Goal: Task Accomplishment & Management: Manage account settings

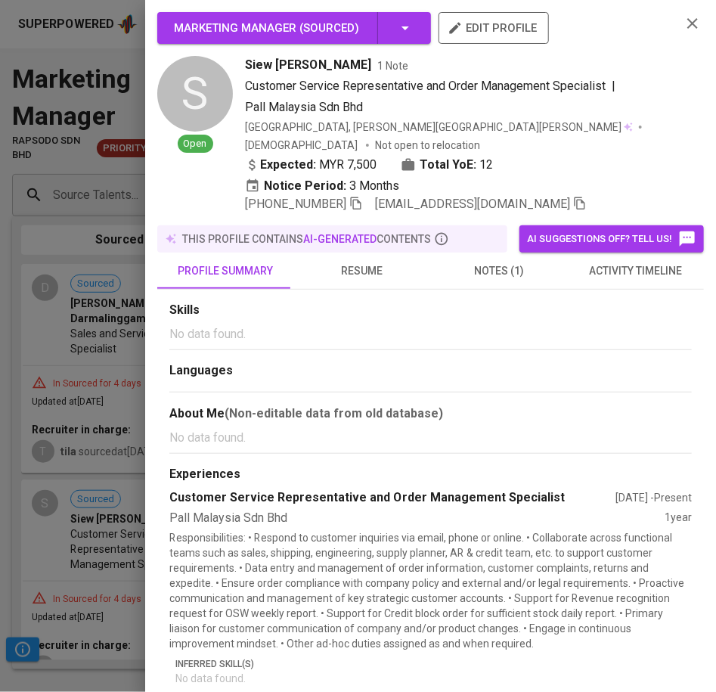
click at [92, 74] on div at bounding box center [358, 346] width 716 height 692
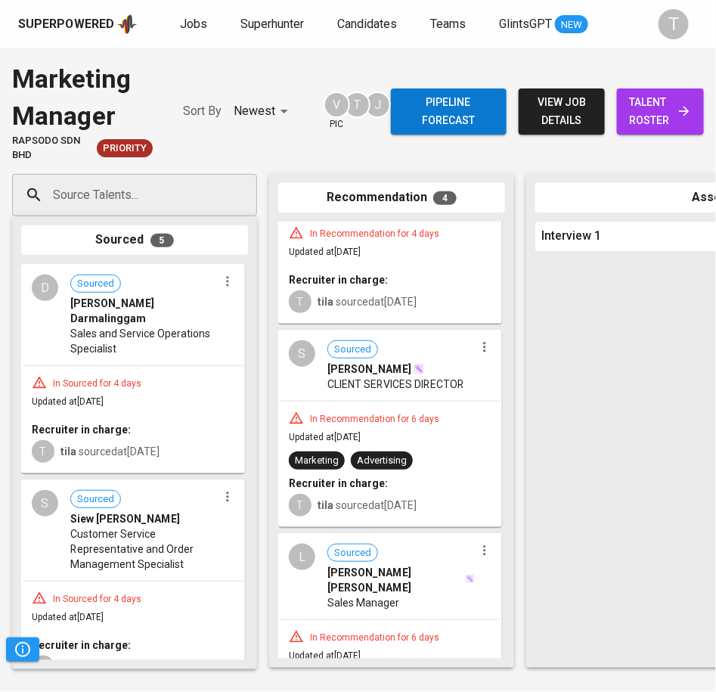
scroll to position [93, 0]
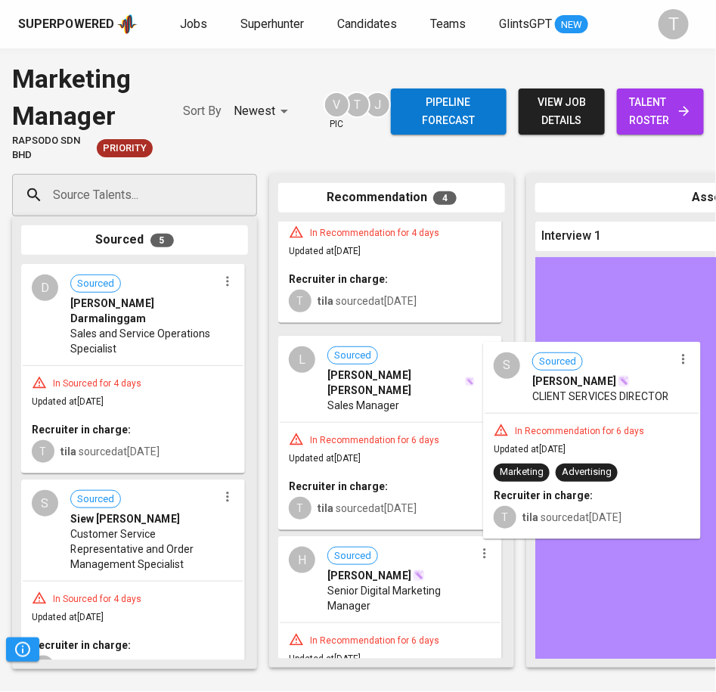
drag, startPoint x: 418, startPoint y: 385, endPoint x: 634, endPoint y: 399, distance: 216.1
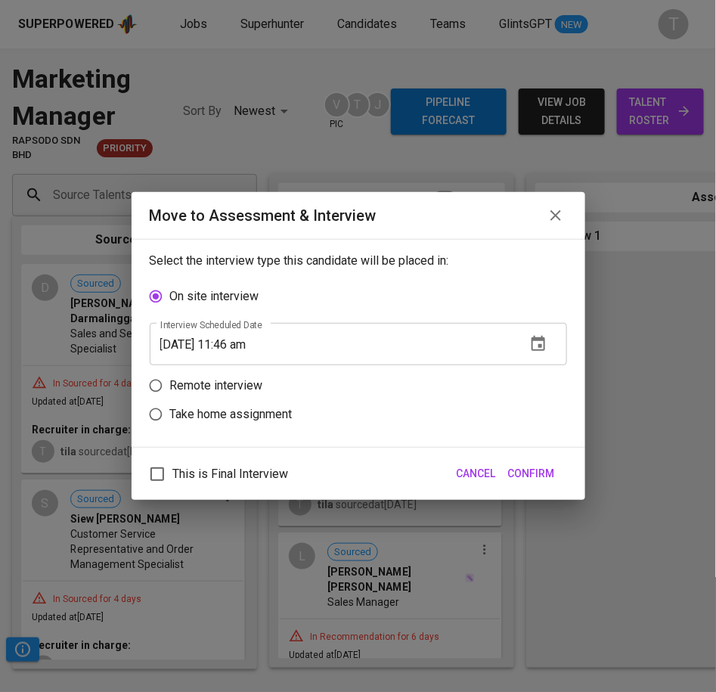
click at [216, 382] on p "Remote interview" at bounding box center [216, 386] width 93 height 18
click at [170, 382] on input "Remote interview" at bounding box center [155, 385] width 29 height 29
radio input "true"
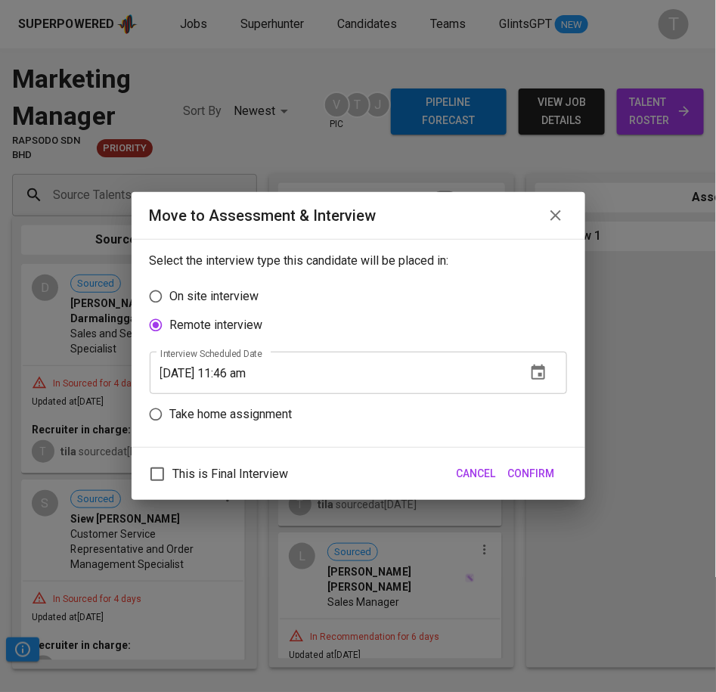
click at [543, 372] on icon "button" at bounding box center [539, 373] width 18 height 18
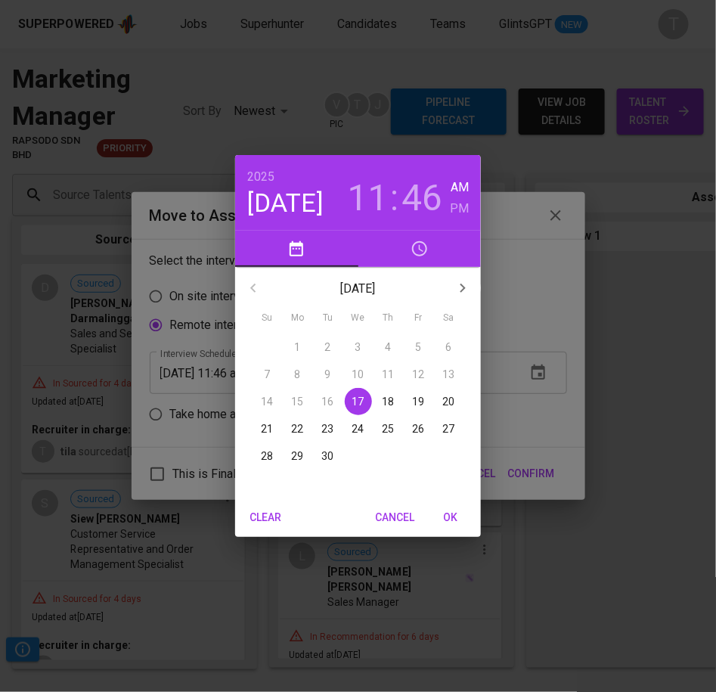
click at [389, 400] on p "18" at bounding box center [389, 401] width 12 height 15
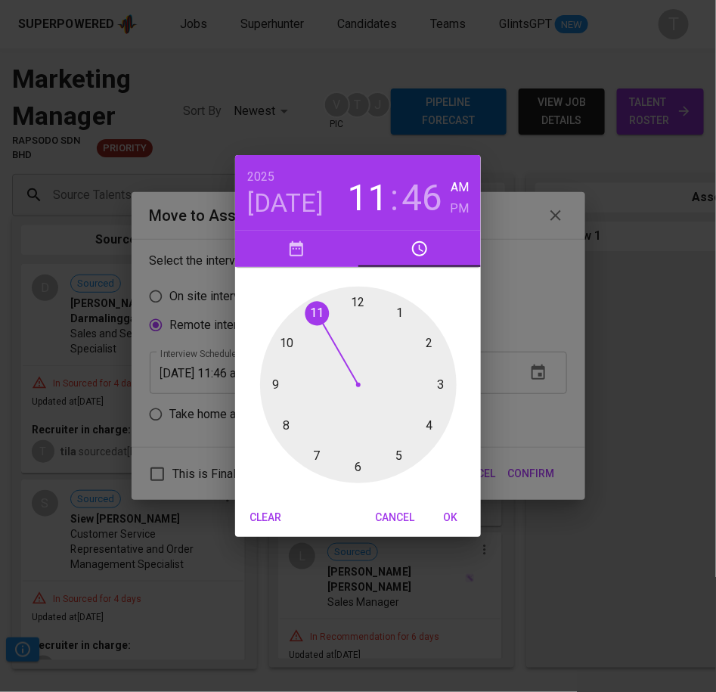
click at [287, 340] on div at bounding box center [358, 385] width 197 height 197
click at [356, 299] on div at bounding box center [358, 385] width 197 height 197
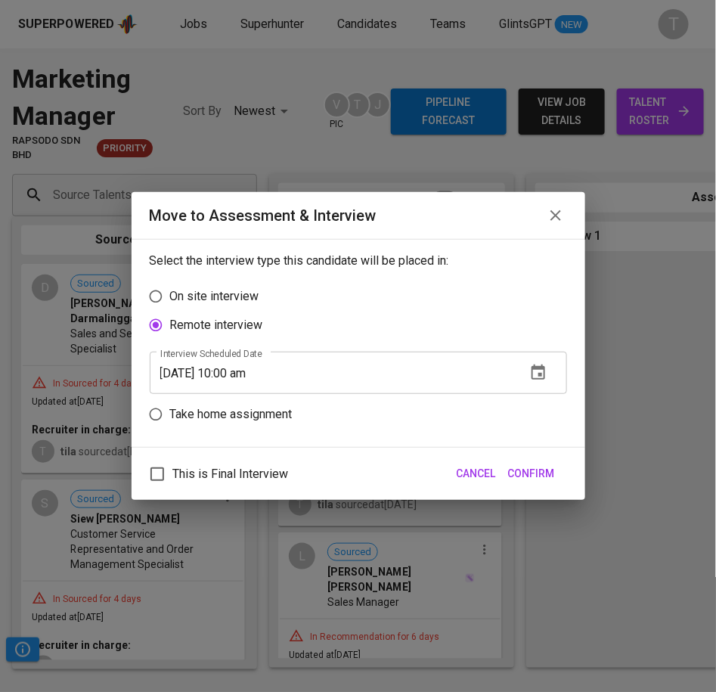
click at [267, 371] on input "09/18/2025 10:00 am" at bounding box center [332, 373] width 365 height 42
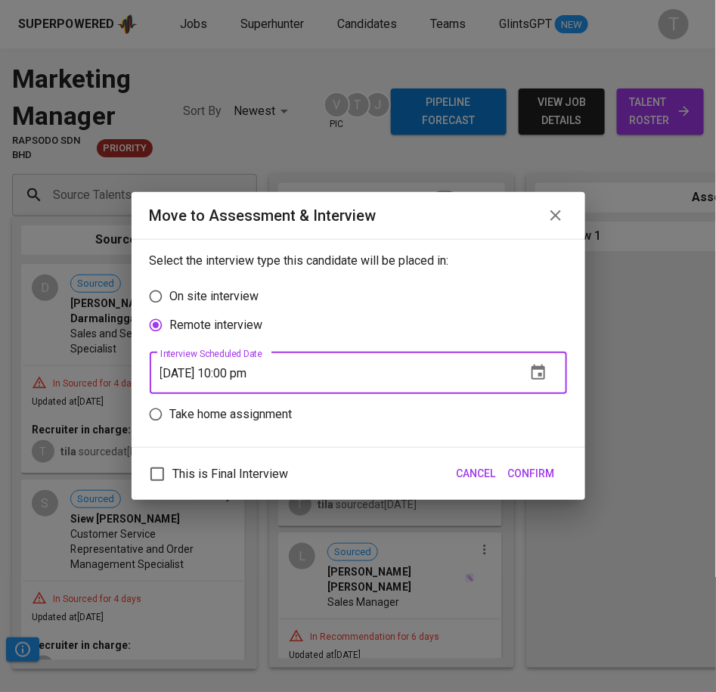
type input "09/18/2025 10:00 pm"
click at [561, 474] on div "This is Final Interview Cancel Confirm" at bounding box center [359, 474] width 454 height 52
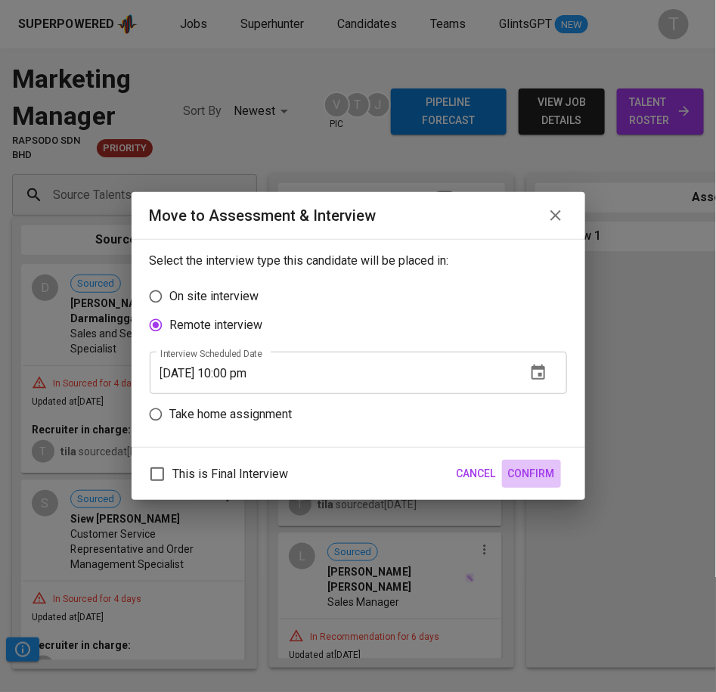
click at [544, 472] on span "Confirm" at bounding box center [531, 473] width 47 height 19
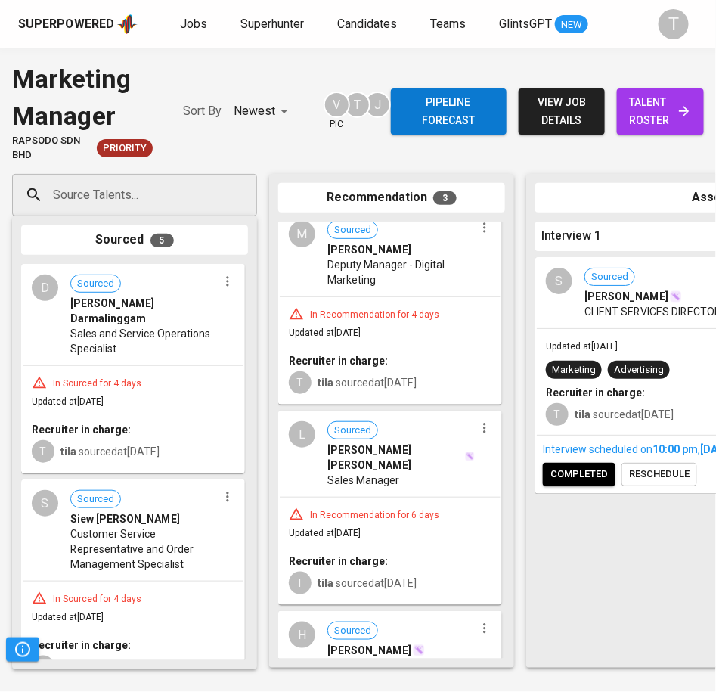
scroll to position [0, 0]
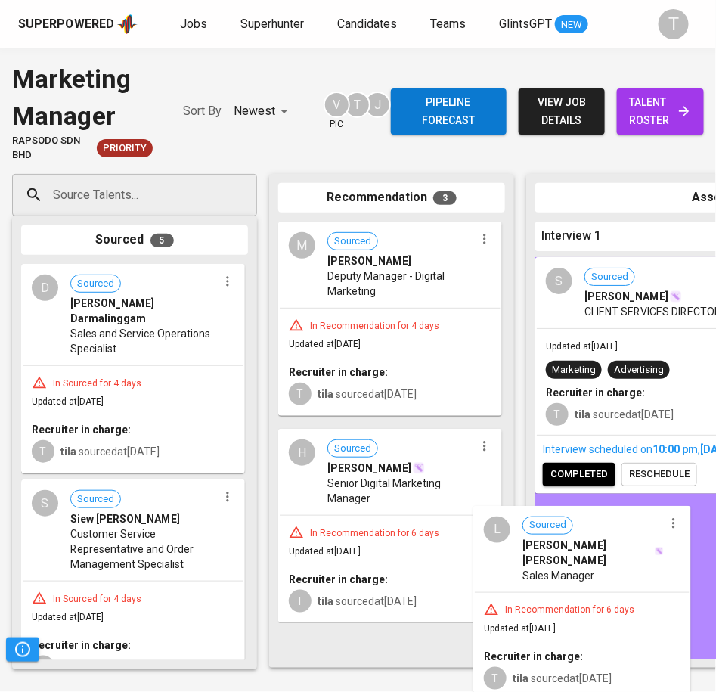
drag, startPoint x: 433, startPoint y: 464, endPoint x: 641, endPoint y: 566, distance: 231.1
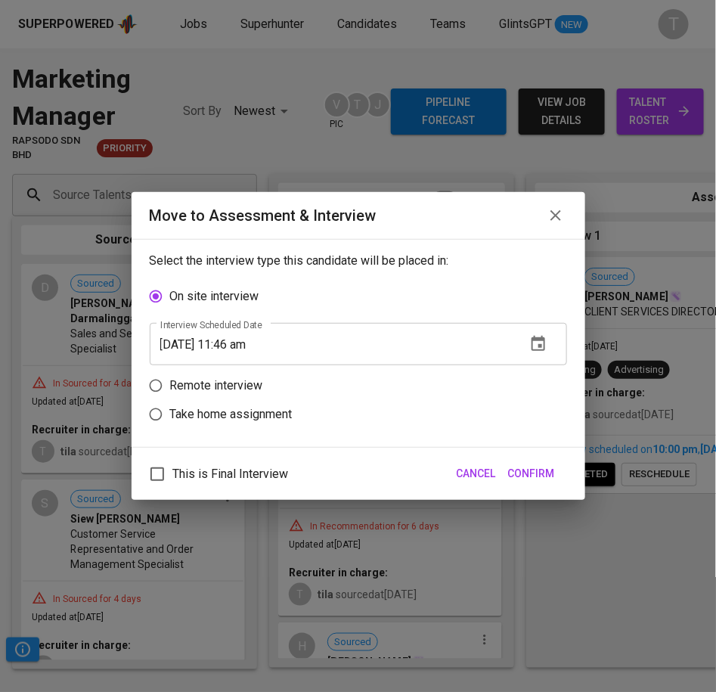
click at [542, 350] on icon "button" at bounding box center [539, 343] width 14 height 15
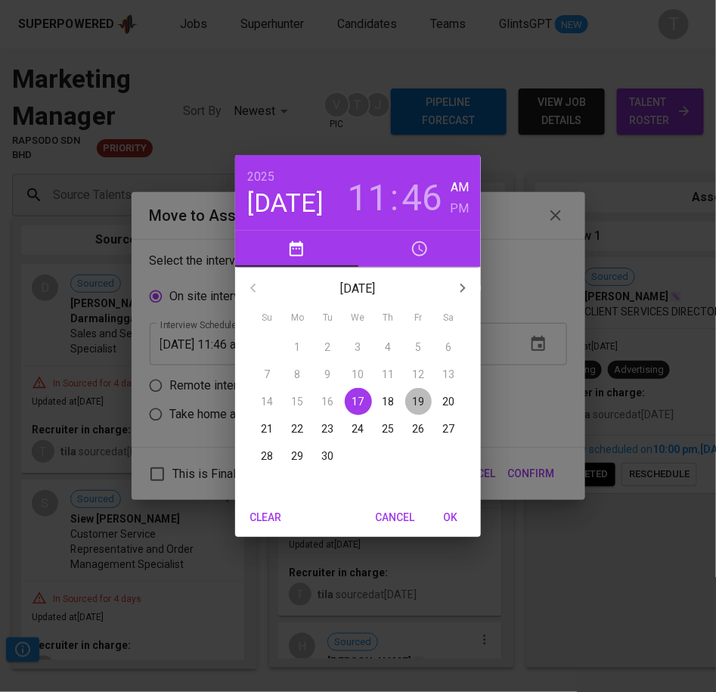
click at [418, 395] on p "19" at bounding box center [419, 401] width 12 height 15
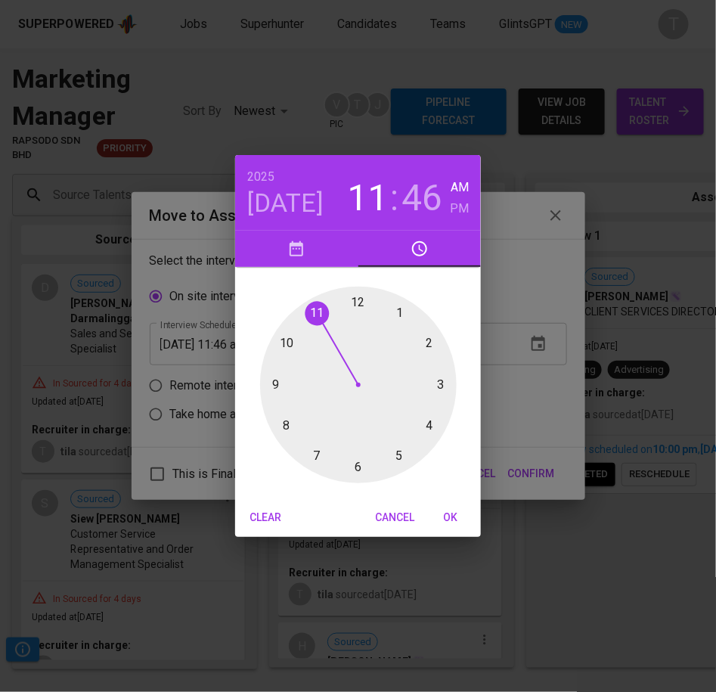
click at [291, 428] on div at bounding box center [358, 385] width 197 height 197
click at [362, 303] on div at bounding box center [358, 385] width 197 height 197
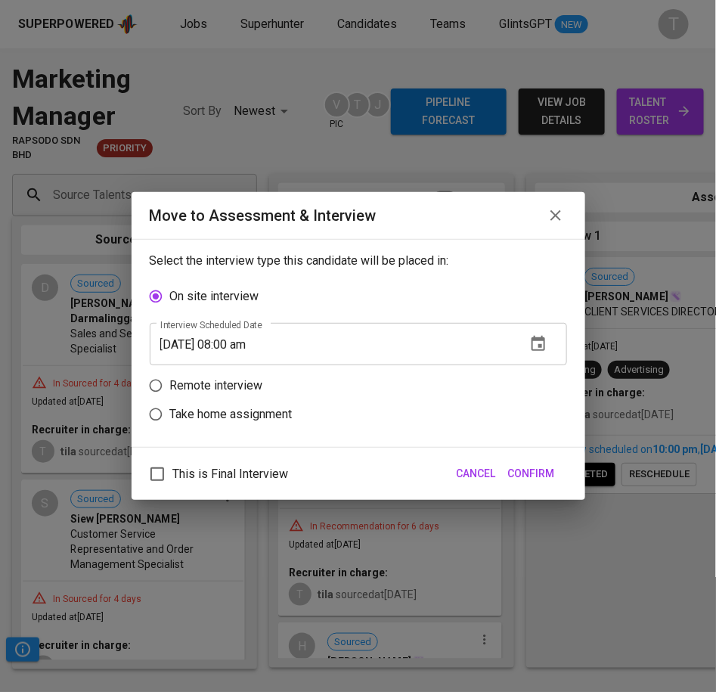
click at [269, 340] on input "09/19/2025 08:00 am" at bounding box center [332, 344] width 365 height 42
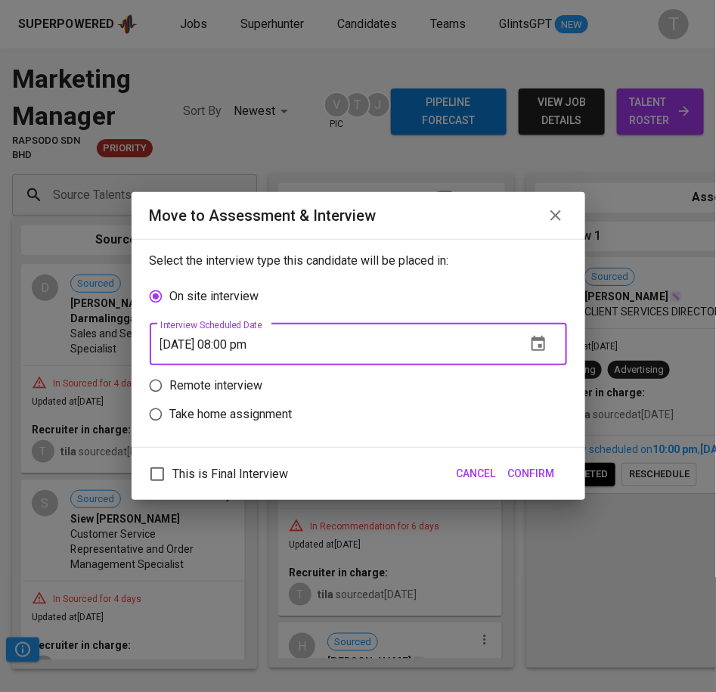
type input "09/19/2025 08:00 pm"
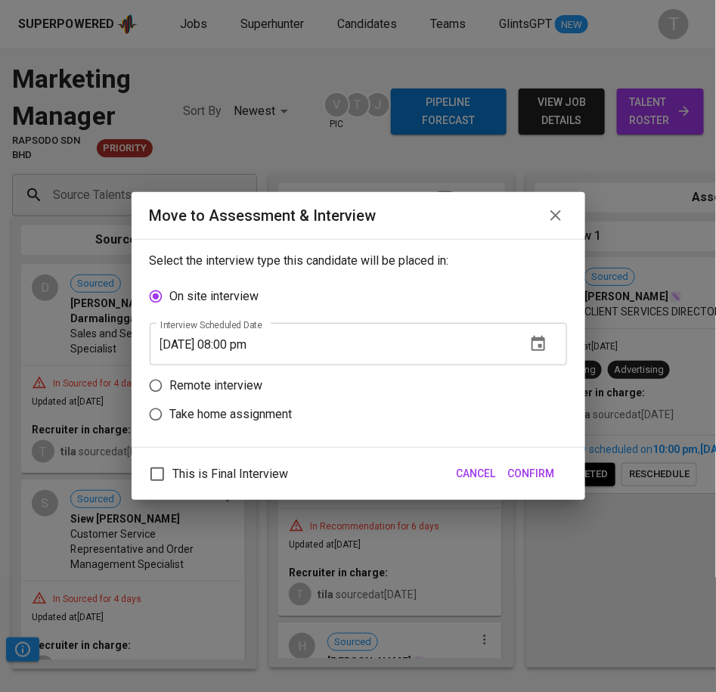
click at [241, 387] on p "Remote interview" at bounding box center [216, 386] width 93 height 18
click at [170, 387] on input "Remote interview" at bounding box center [155, 385] width 29 height 29
radio input "true"
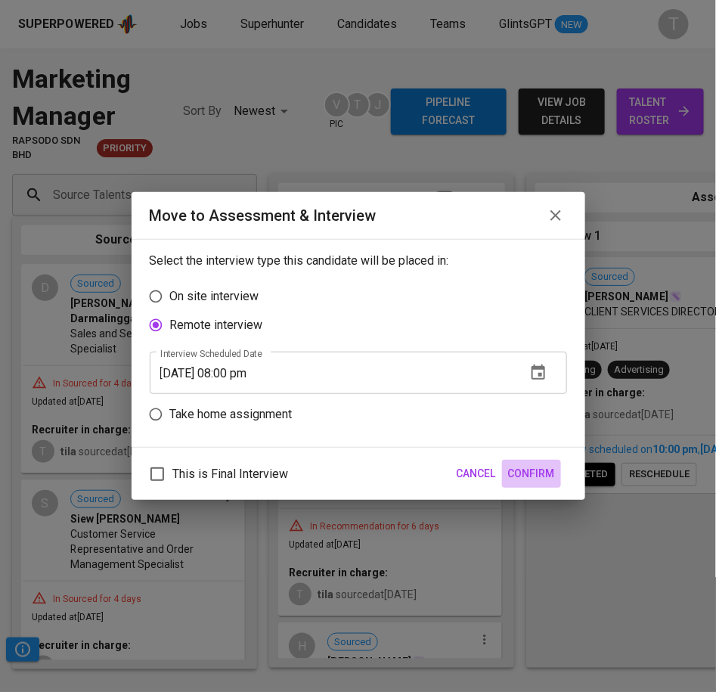
click at [548, 479] on span "Confirm" at bounding box center [531, 473] width 47 height 19
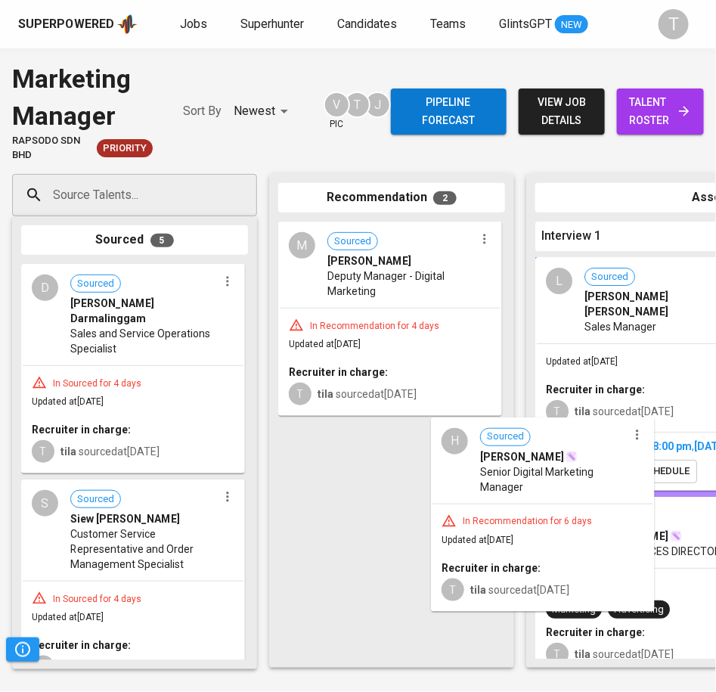
drag, startPoint x: 394, startPoint y: 488, endPoint x: 626, endPoint y: 483, distance: 232.3
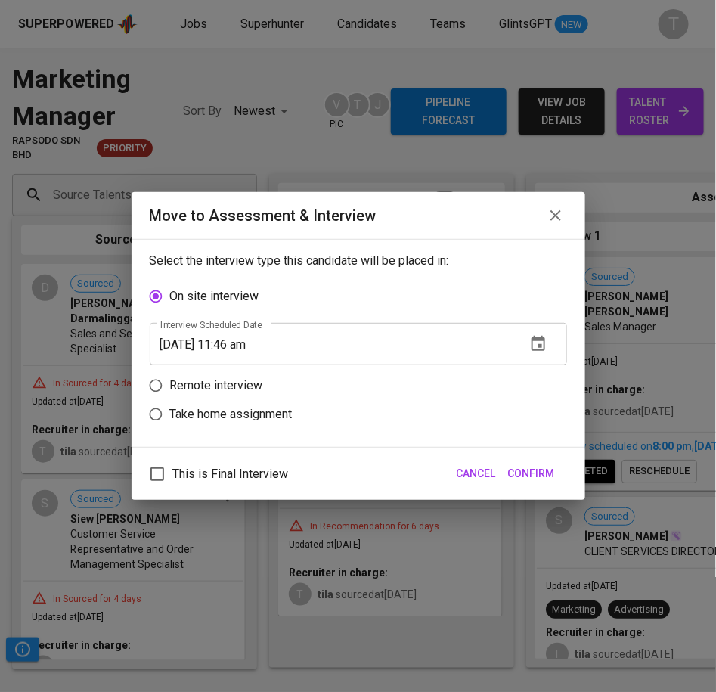
click at [254, 387] on p "Remote interview" at bounding box center [216, 386] width 93 height 18
click at [170, 387] on input "Remote interview" at bounding box center [155, 385] width 29 height 29
radio input "true"
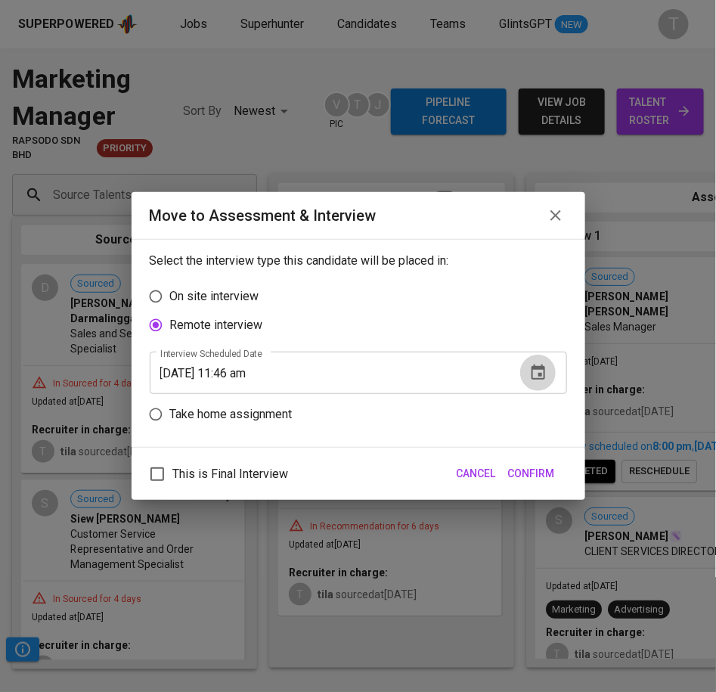
click at [537, 376] on icon "button" at bounding box center [539, 373] width 18 height 18
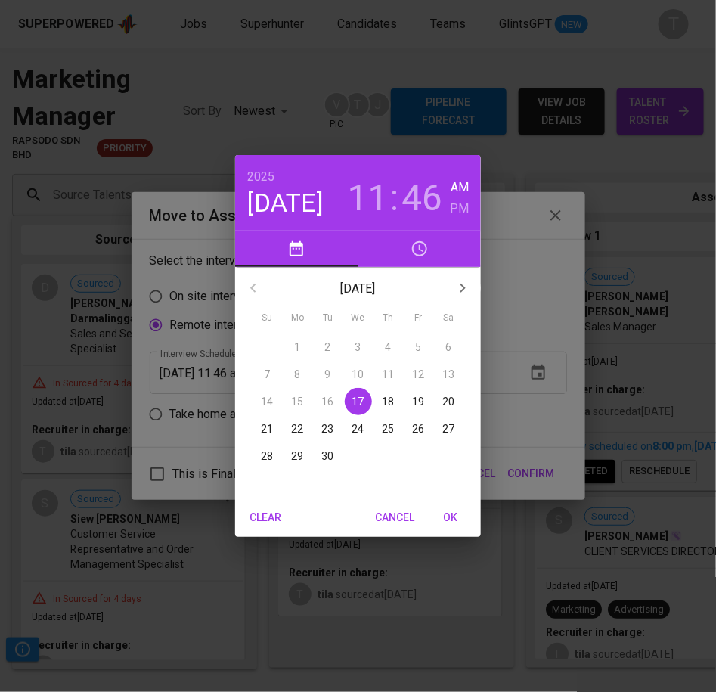
click at [387, 396] on p "18" at bounding box center [389, 401] width 12 height 15
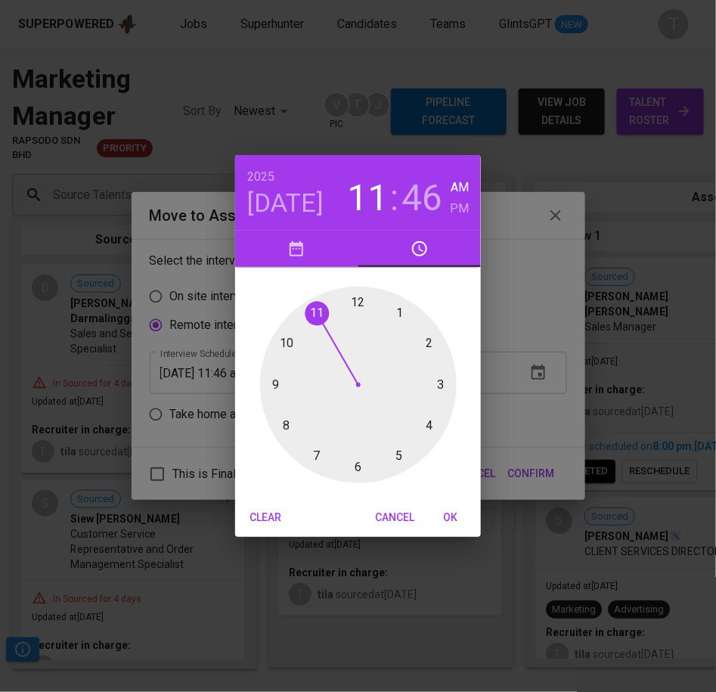
click at [284, 420] on div at bounding box center [358, 385] width 197 height 197
click at [359, 303] on div at bounding box center [358, 385] width 197 height 197
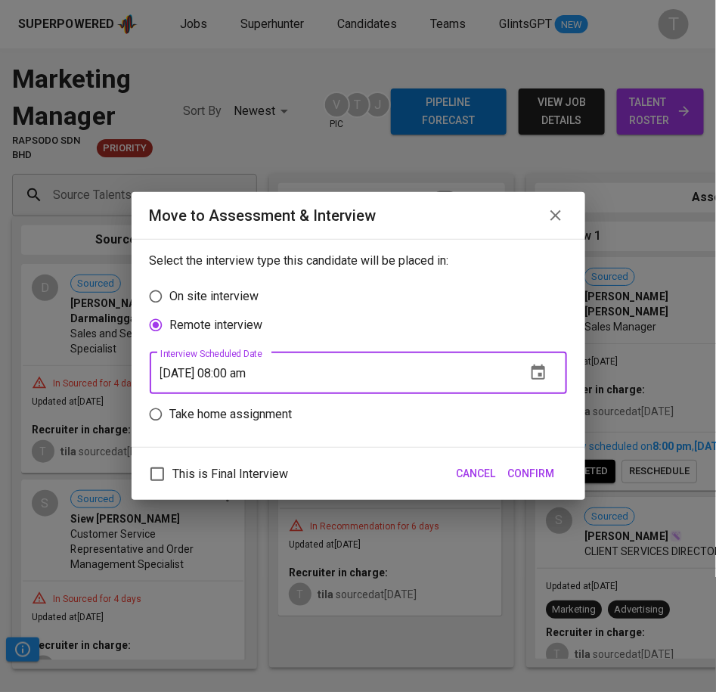
click at [273, 371] on input "09/18/2025 08:00 am" at bounding box center [332, 373] width 365 height 42
type input "09/18/2025 08:00 pm"
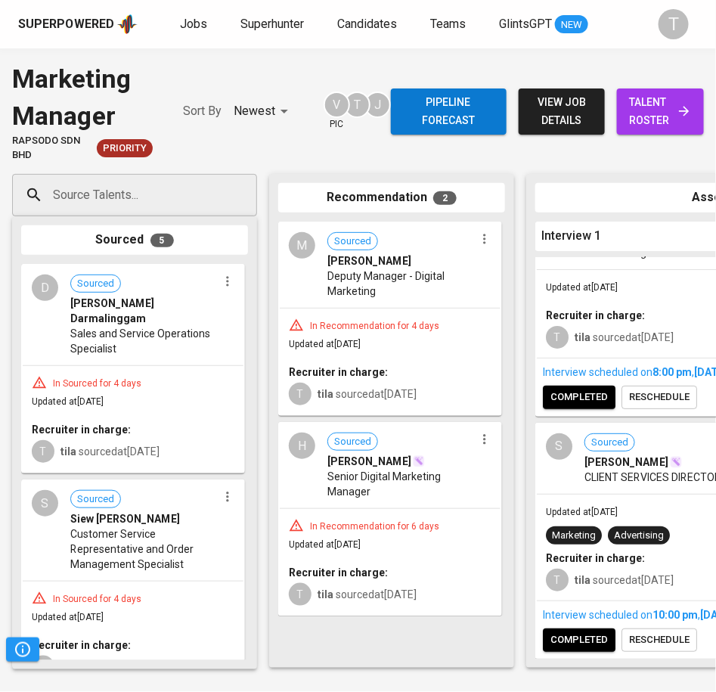
scroll to position [101, 0]
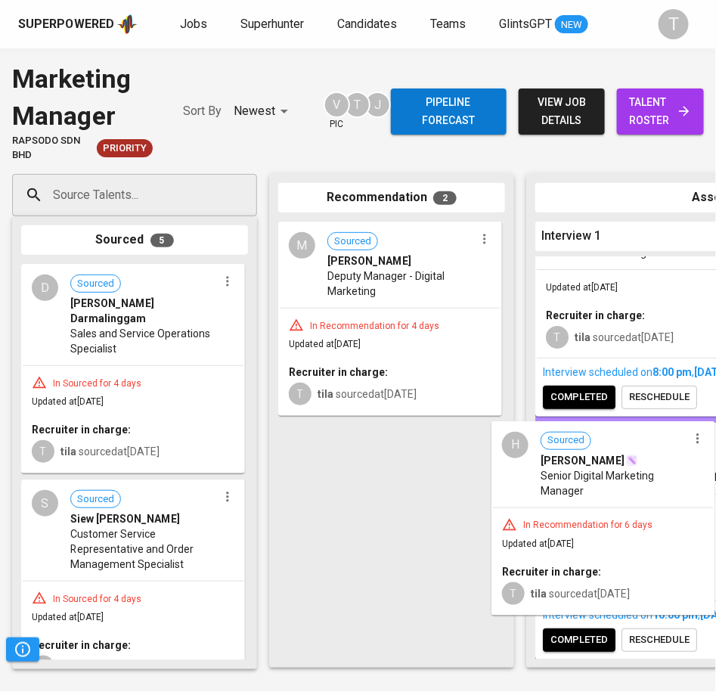
drag, startPoint x: 439, startPoint y: 516, endPoint x: 660, endPoint y: 516, distance: 221.6
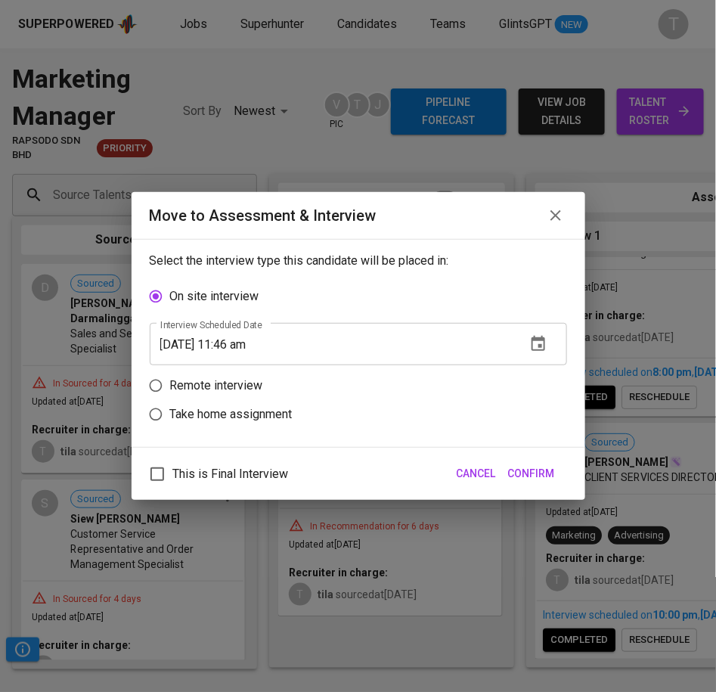
click at [223, 379] on p "Remote interview" at bounding box center [216, 386] width 93 height 18
click at [170, 379] on input "Remote interview" at bounding box center [155, 385] width 29 height 29
radio input "true"
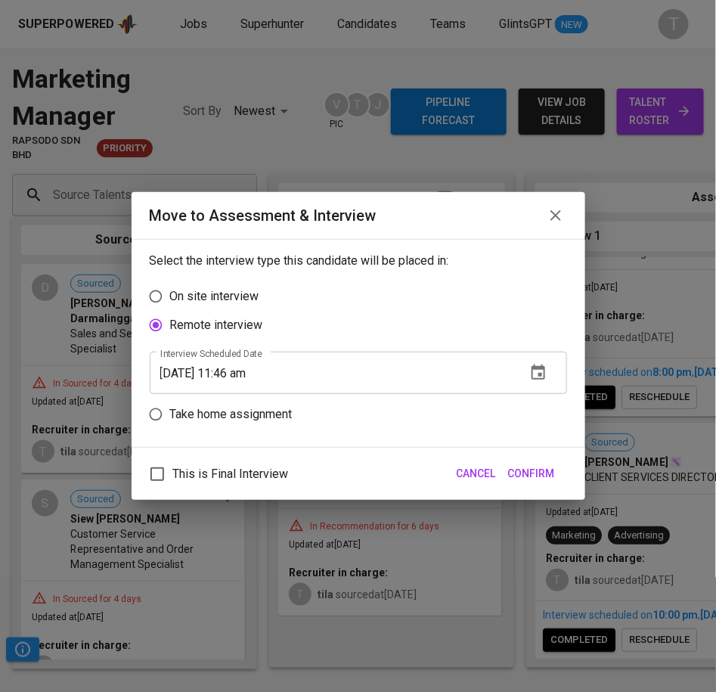
click at [378, 361] on input "[DATE] 11:46 am" at bounding box center [332, 373] width 365 height 42
click at [539, 377] on icon "button" at bounding box center [539, 373] width 18 height 18
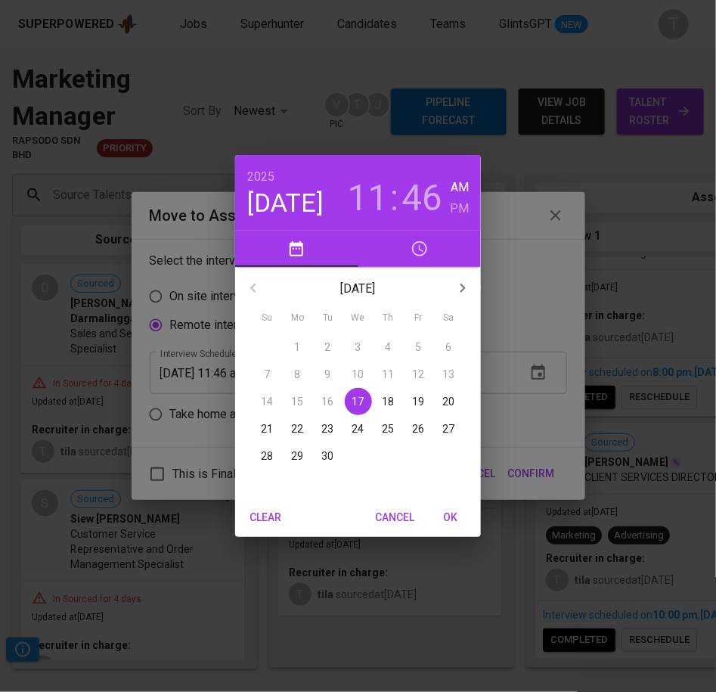
click at [465, 210] on h6 "PM" at bounding box center [460, 208] width 19 height 21
click at [385, 402] on p "18" at bounding box center [389, 401] width 12 height 15
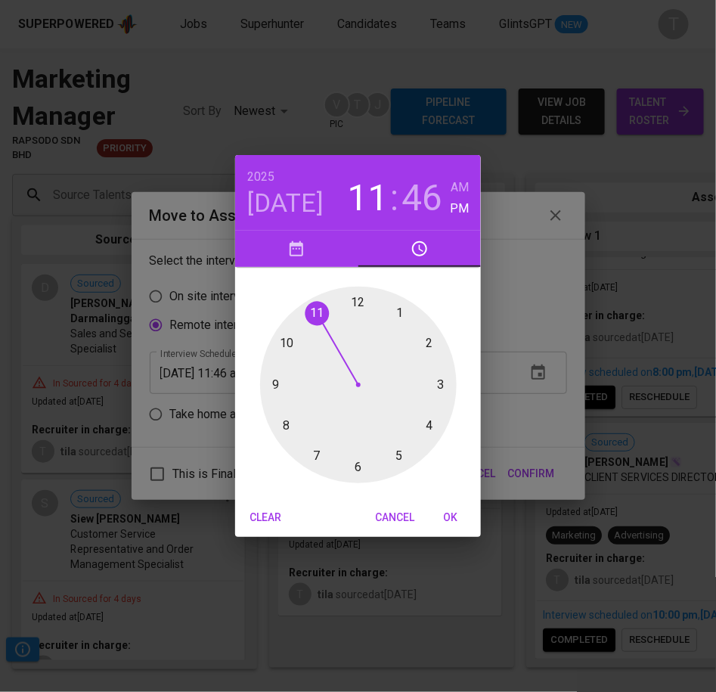
click at [291, 334] on div at bounding box center [358, 385] width 197 height 197
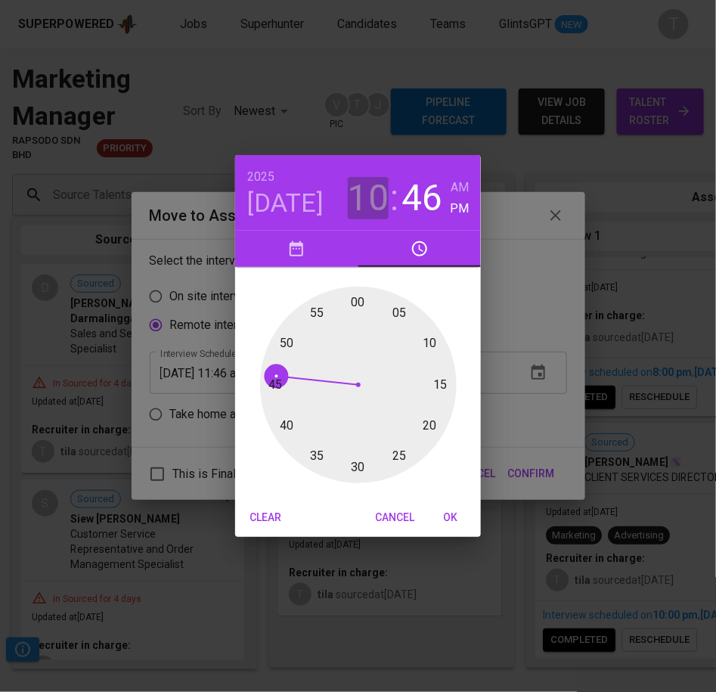
click at [367, 209] on h3 "10" at bounding box center [368, 198] width 41 height 42
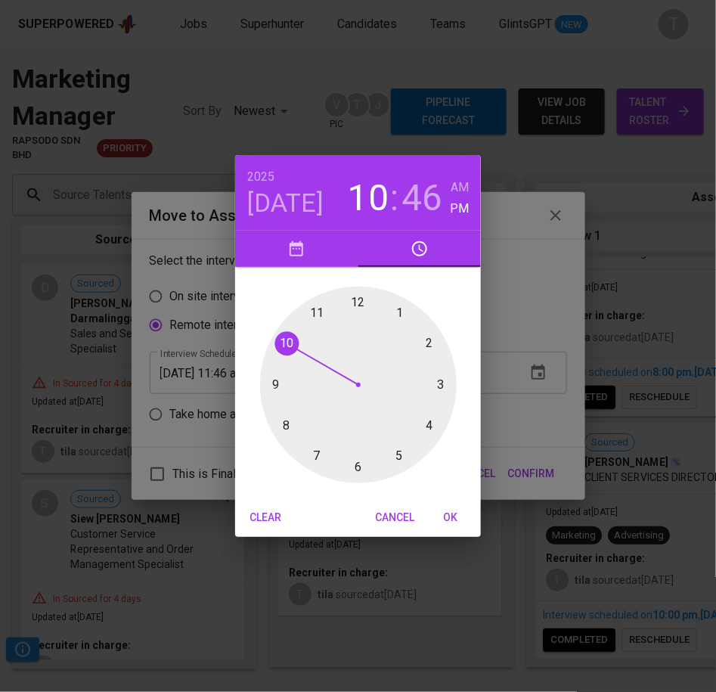
click at [287, 421] on div at bounding box center [358, 385] width 197 height 197
click at [363, 299] on div at bounding box center [358, 385] width 197 height 197
type input "[DATE] 08:01 pm"
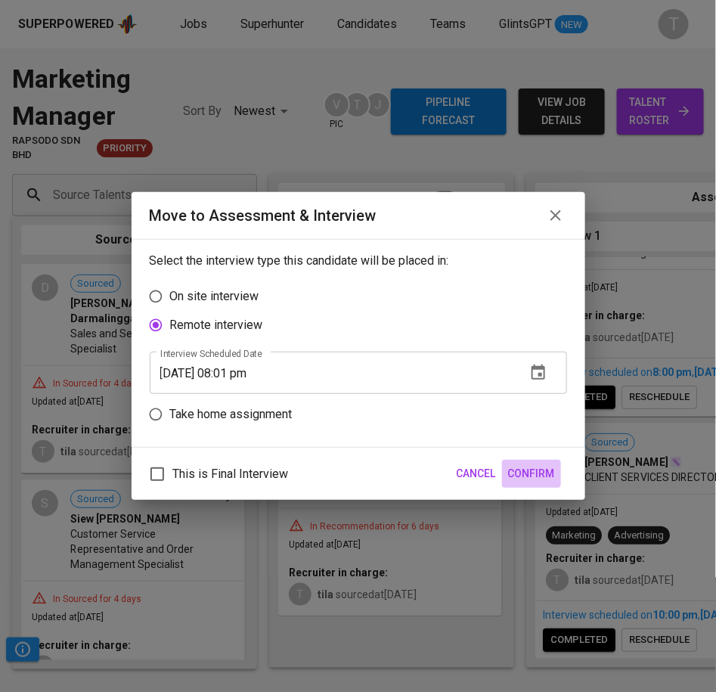
click at [526, 467] on span "Confirm" at bounding box center [531, 473] width 47 height 19
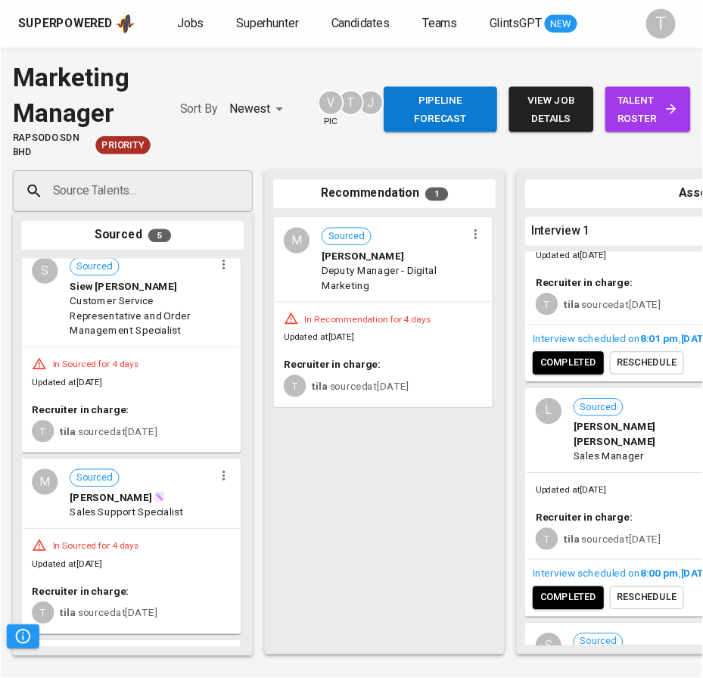
scroll to position [512, 0]
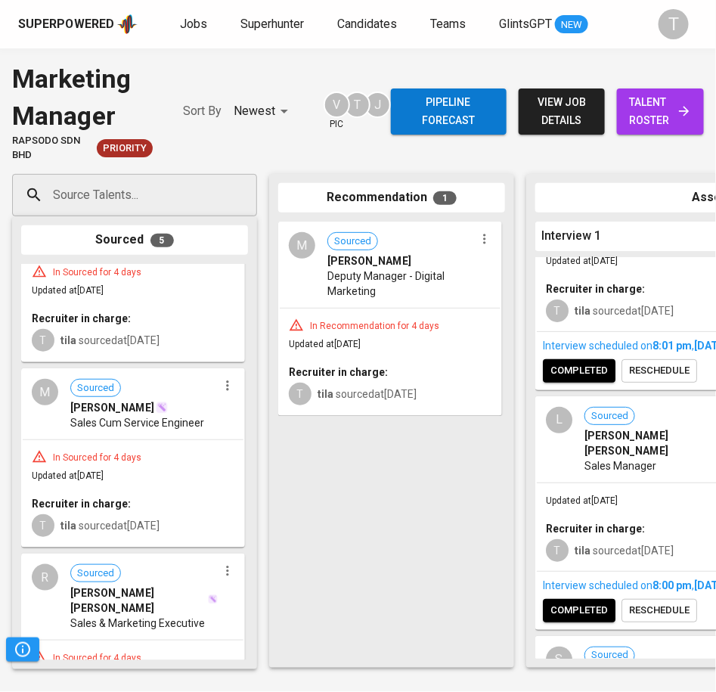
click at [188, 30] on span "Jobs" at bounding box center [193, 24] width 27 height 14
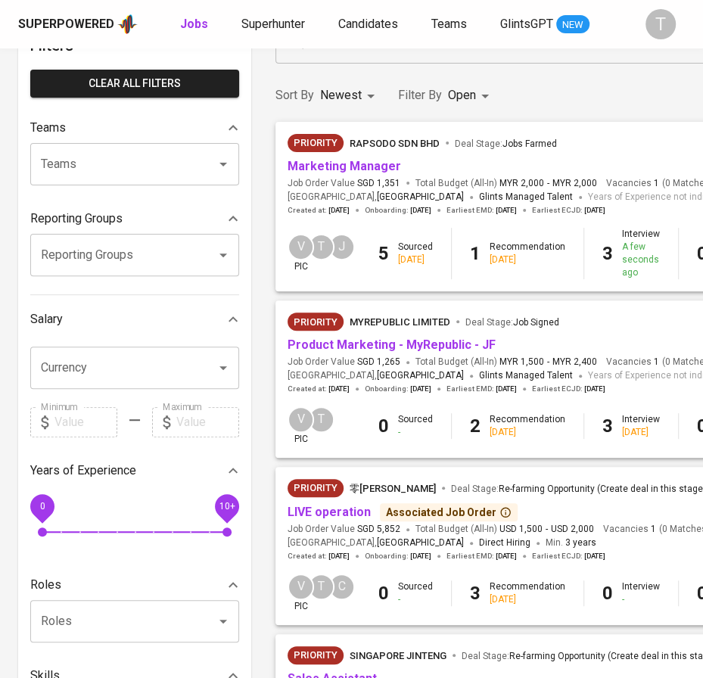
scroll to position [102, 0]
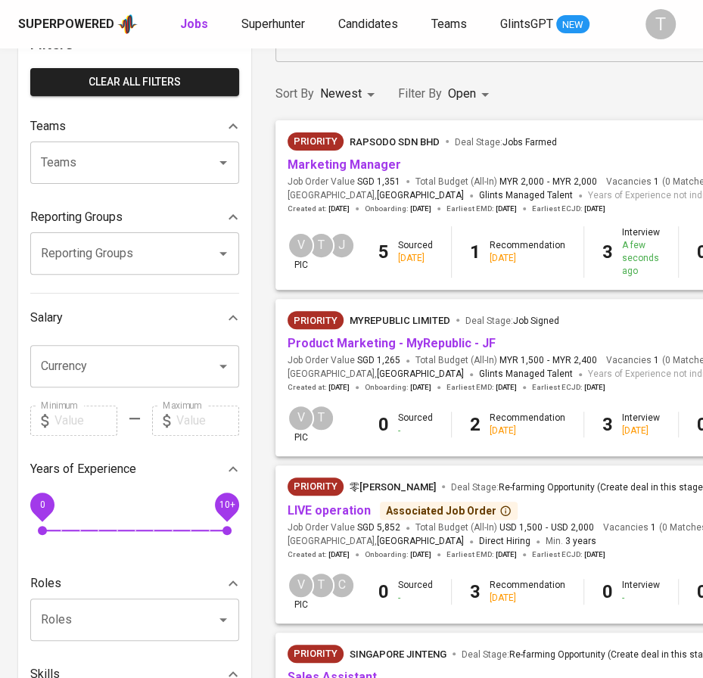
click at [386, 342] on link "Product Marketing - MyRepublic - JF" at bounding box center [391, 343] width 208 height 14
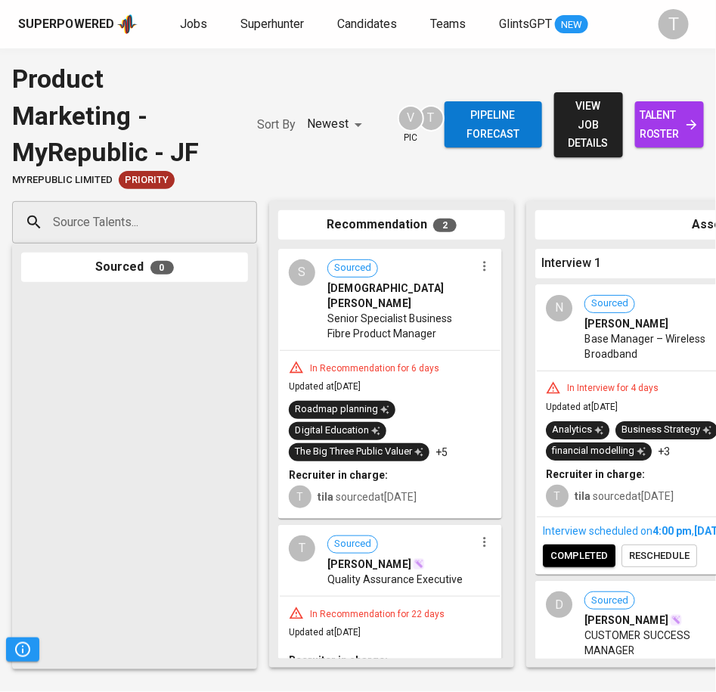
click at [190, 19] on span "Jobs" at bounding box center [193, 24] width 27 height 14
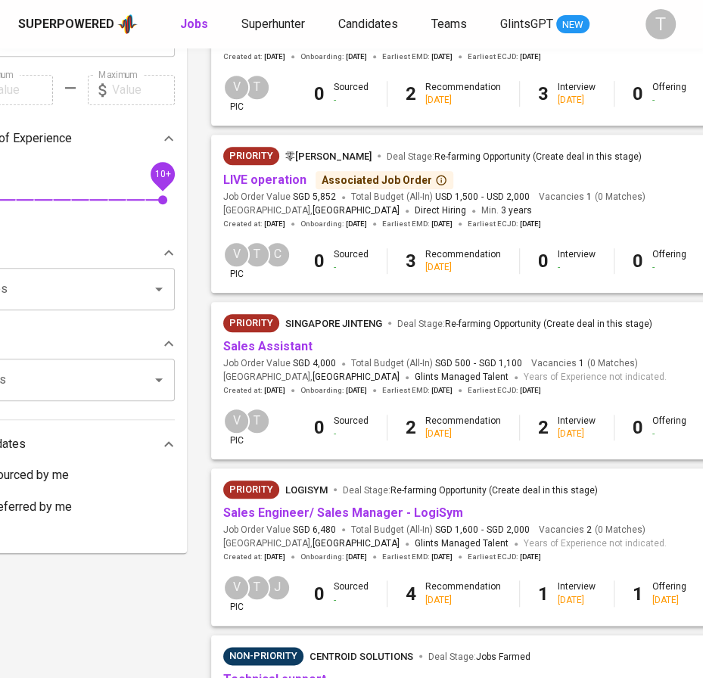
scroll to position [448, 126]
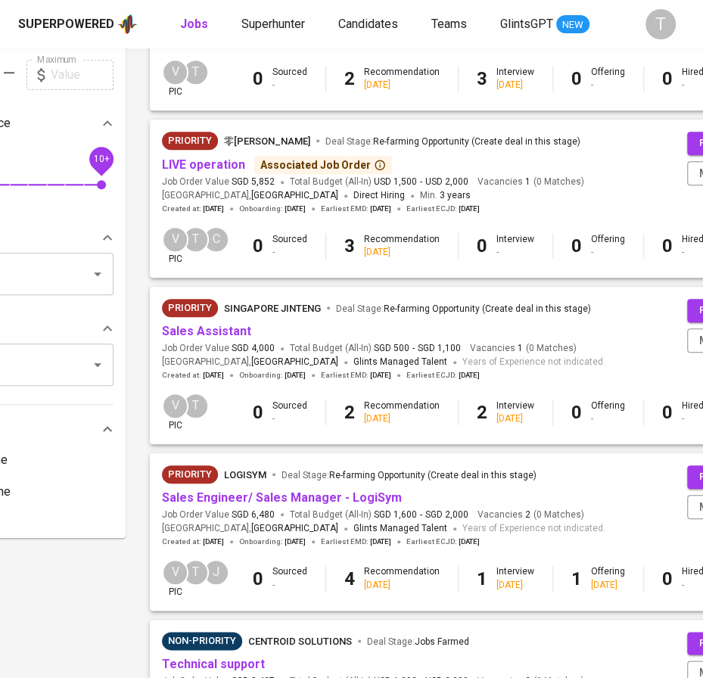
click at [202, 337] on link "Sales Assistant" at bounding box center [206, 331] width 89 height 14
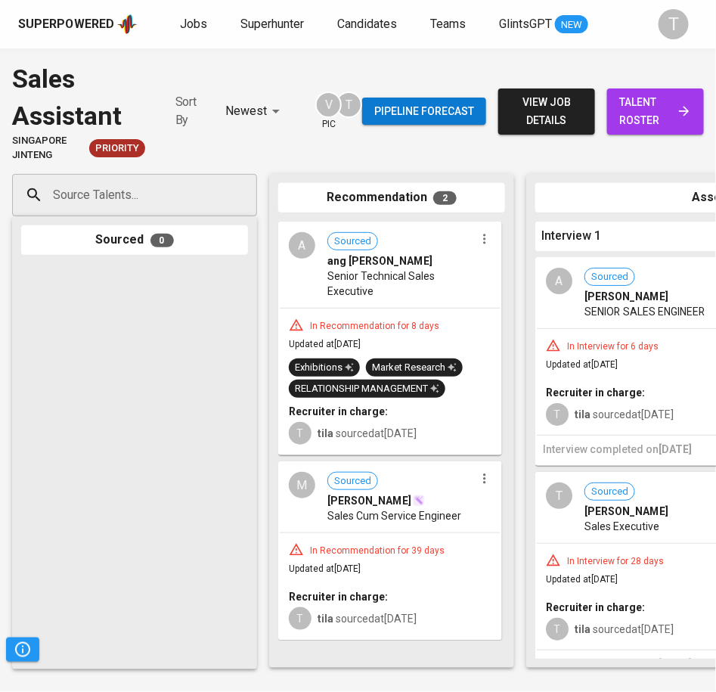
scroll to position [33, 0]
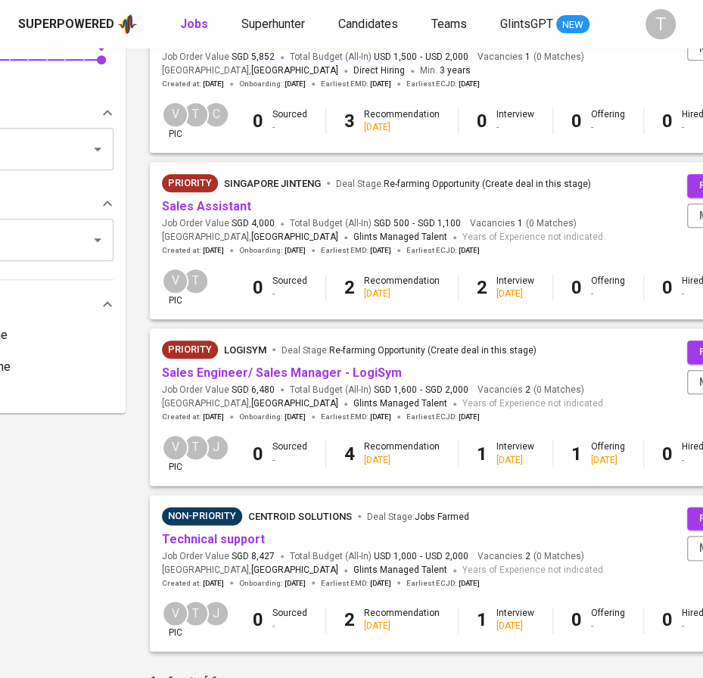
click at [352, 373] on link "Sales Engineer/ Sales Manager - LogiSym" at bounding box center [282, 372] width 240 height 14
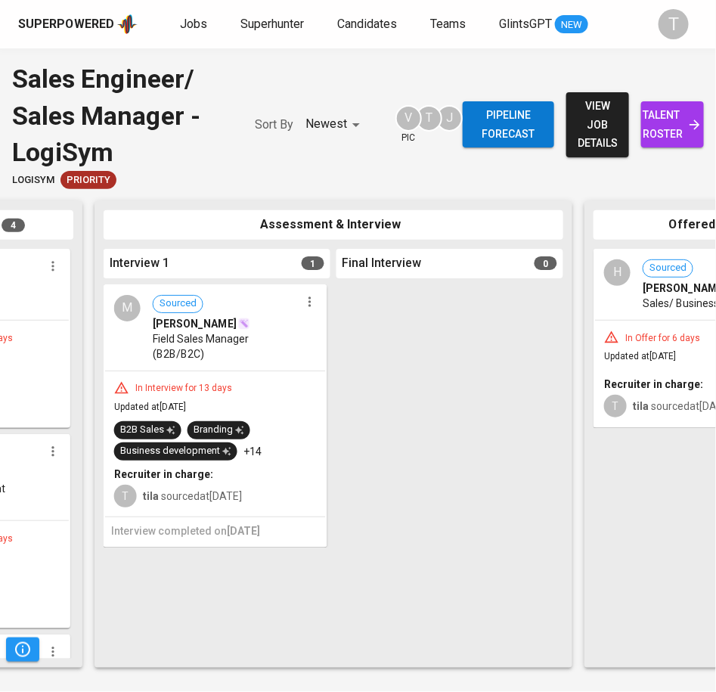
scroll to position [0, 422]
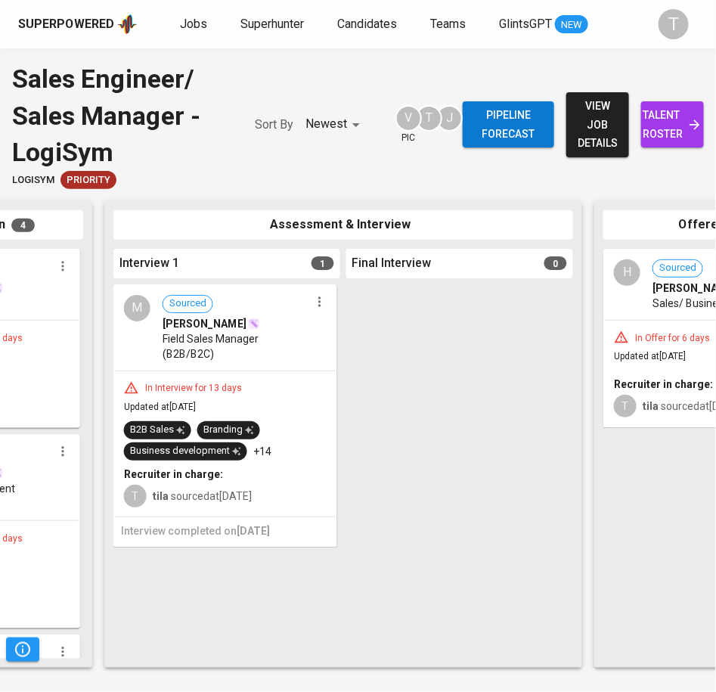
click at [320, 300] on icon "button" at bounding box center [319, 301] width 15 height 15
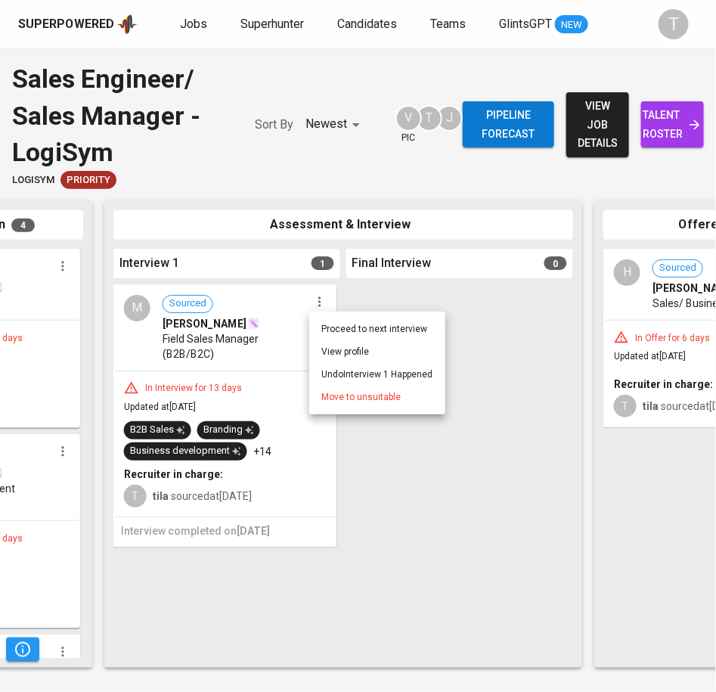
click at [362, 394] on span "Move to unsuitable" at bounding box center [360, 397] width 79 height 14
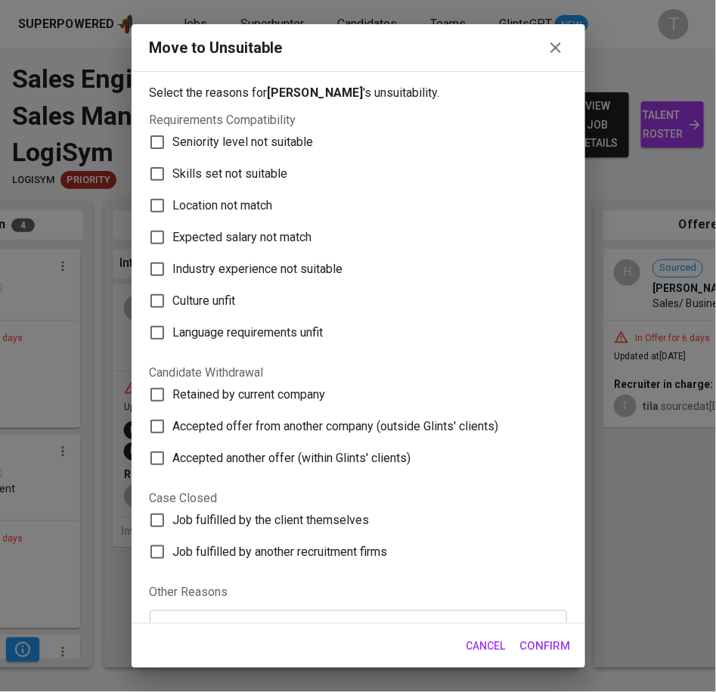
click at [242, 169] on span "Skills set not suitable" at bounding box center [230, 174] width 115 height 18
click at [173, 169] on input "Skills set not suitable" at bounding box center [157, 174] width 32 height 32
checkbox input "true"
click at [542, 644] on span "Confirm" at bounding box center [545, 646] width 51 height 20
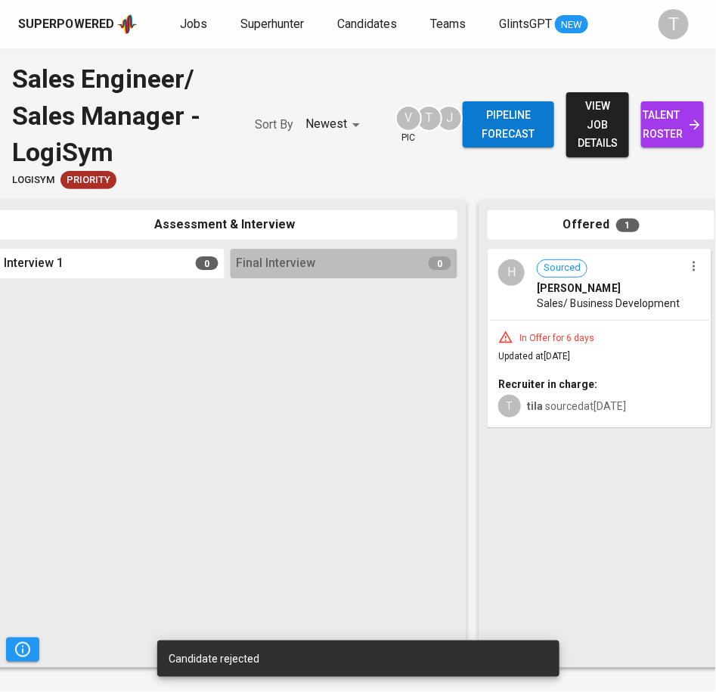
scroll to position [0, 489]
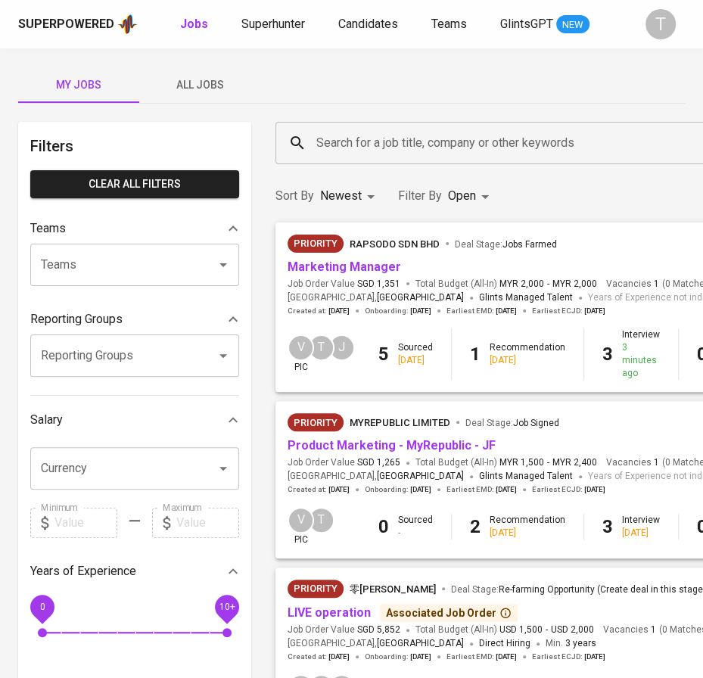
click at [135, 250] on input "Teams" at bounding box center [113, 264] width 153 height 29
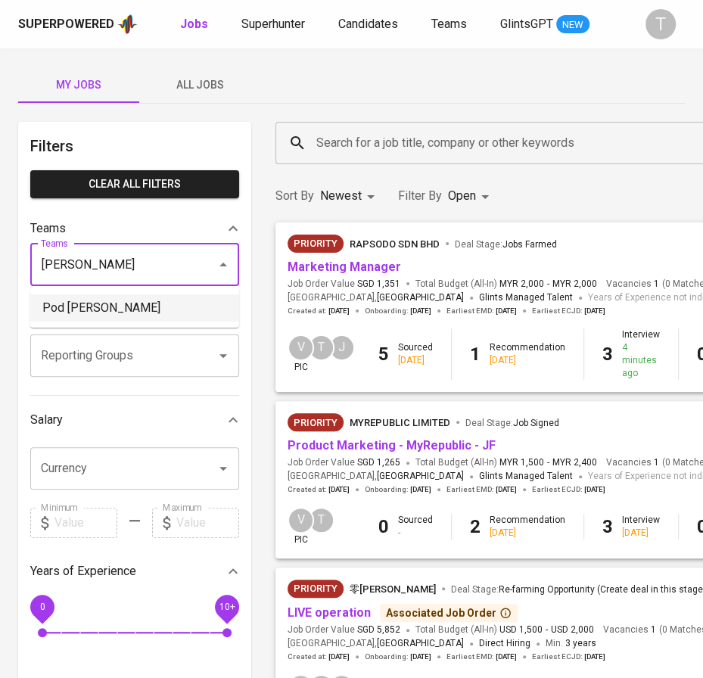
click at [143, 307] on li "Pod [PERSON_NAME]" at bounding box center [134, 307] width 209 height 27
type input "[PERSON_NAME]"
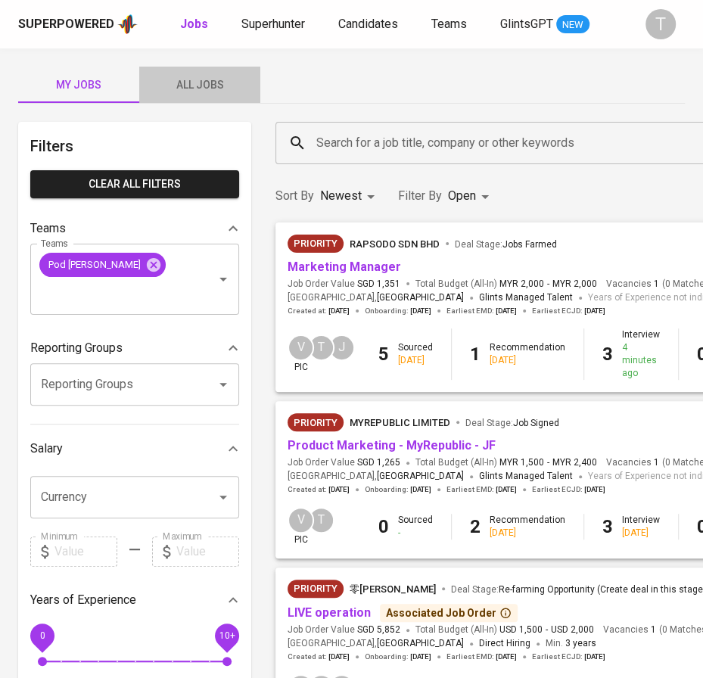
click at [194, 87] on span "All Jobs" at bounding box center [199, 85] width 103 height 19
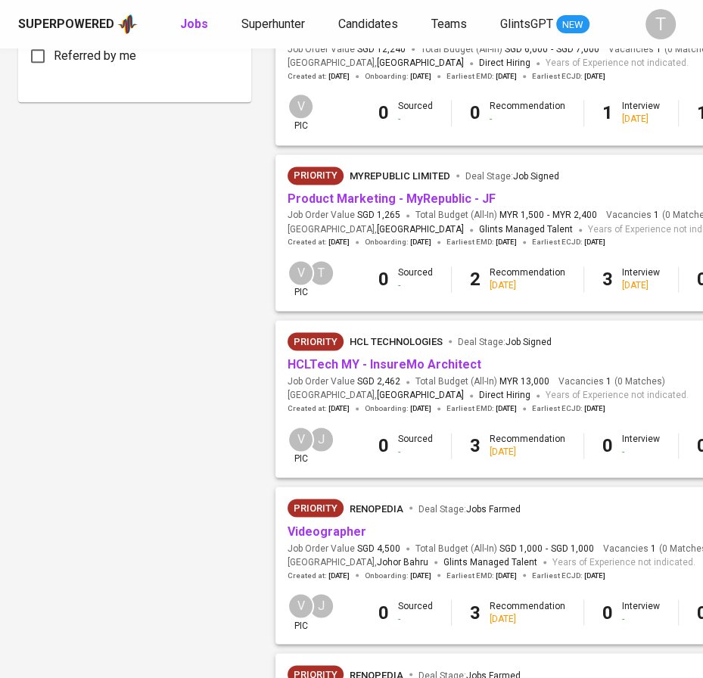
scroll to position [936, 0]
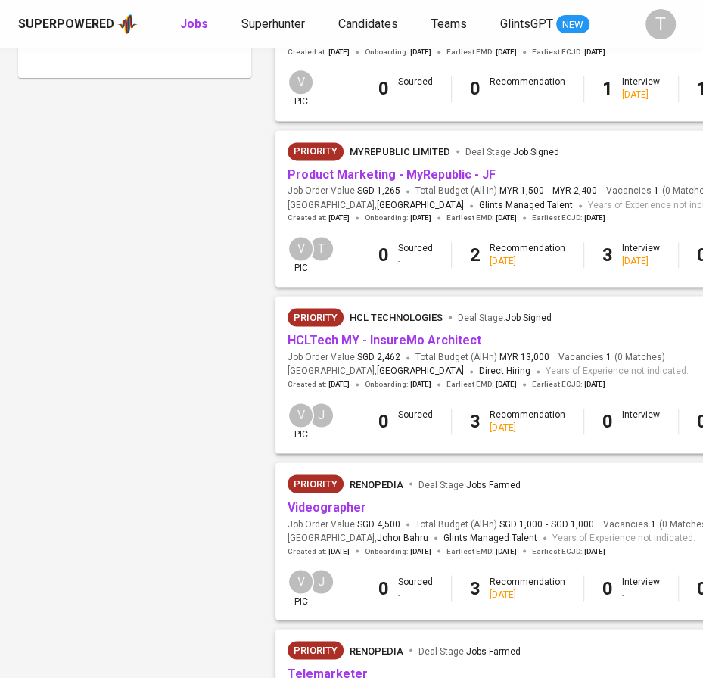
click at [374, 173] on link "Product Marketing - MyRepublic - JF" at bounding box center [391, 174] width 208 height 14
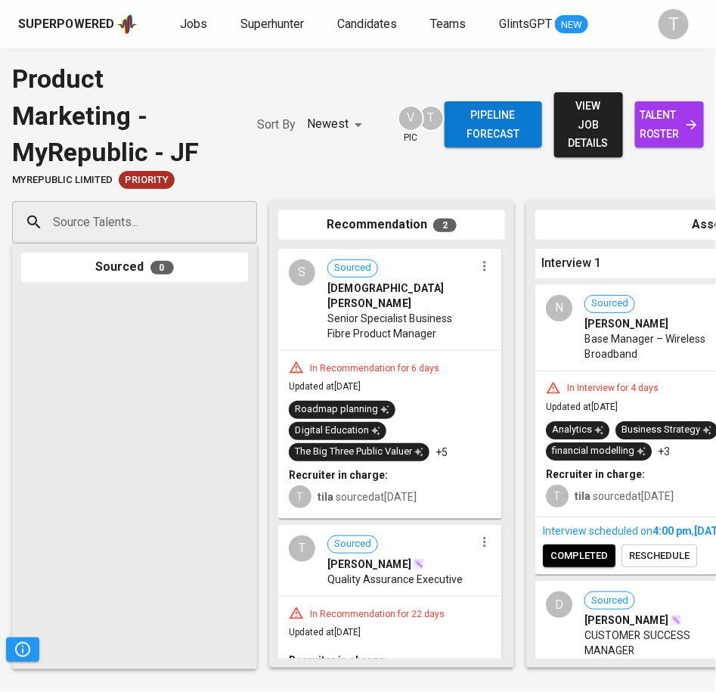
scroll to position [57, 0]
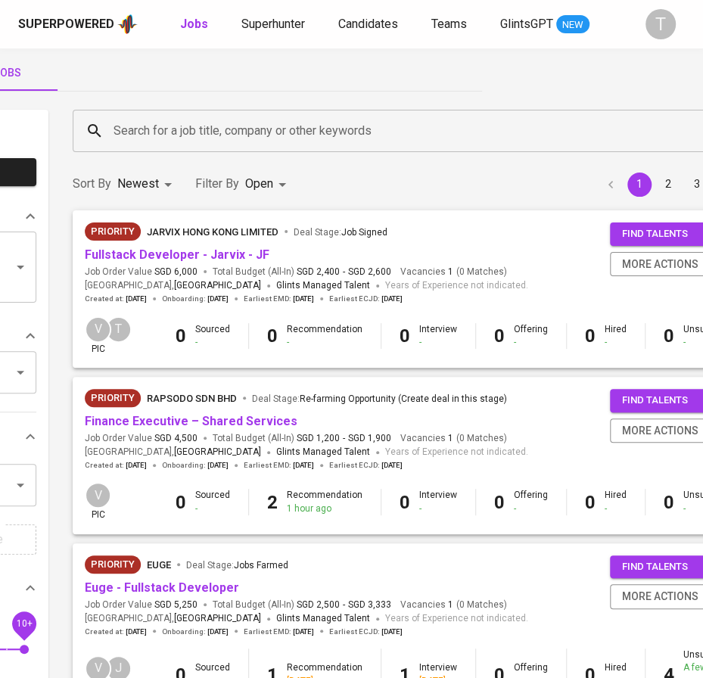
scroll to position [12, 237]
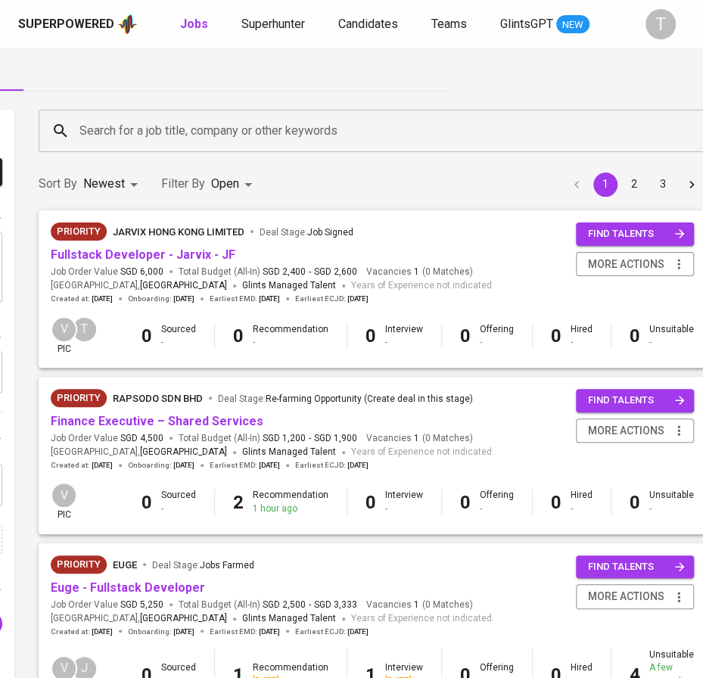
click at [623, 182] on button "2" at bounding box center [634, 184] width 24 height 24
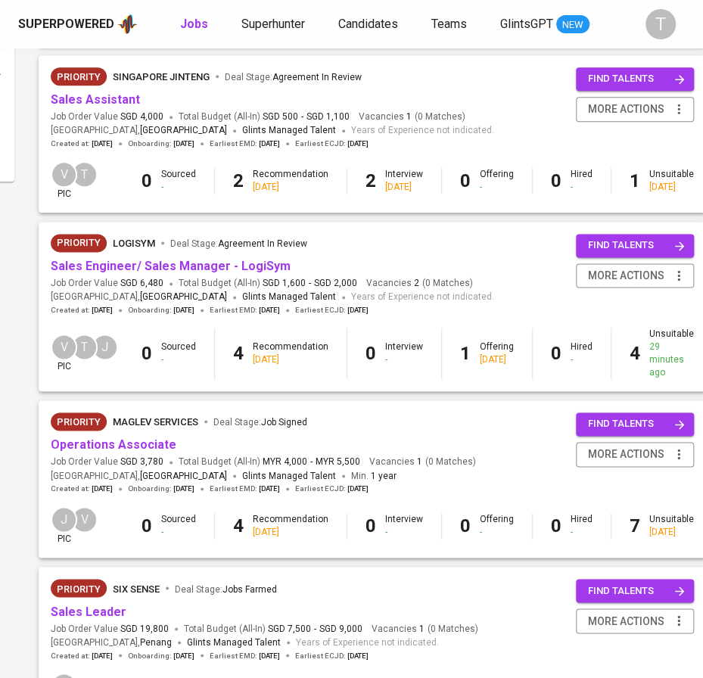
scroll to position [834, 237]
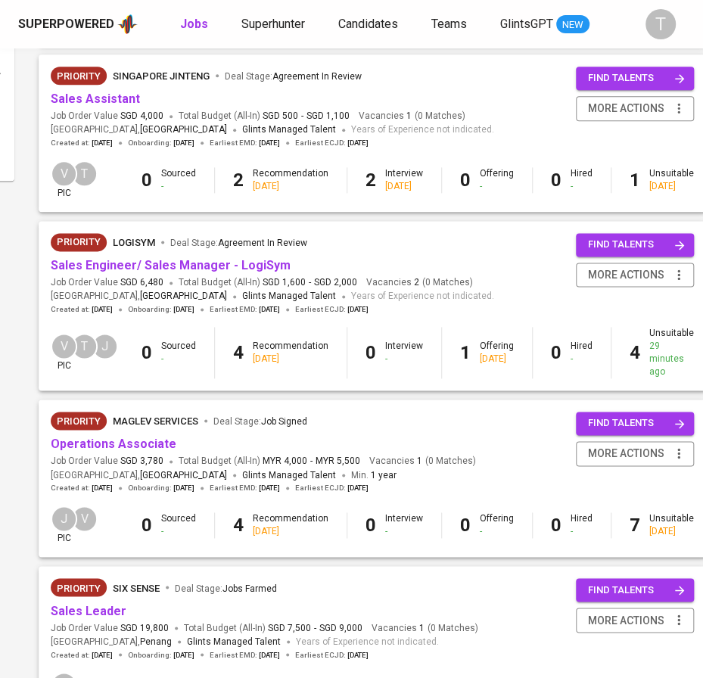
click at [420, 275] on div "Sales Engineer/ Sales Manager - LogiSym" at bounding box center [272, 265] width 443 height 17
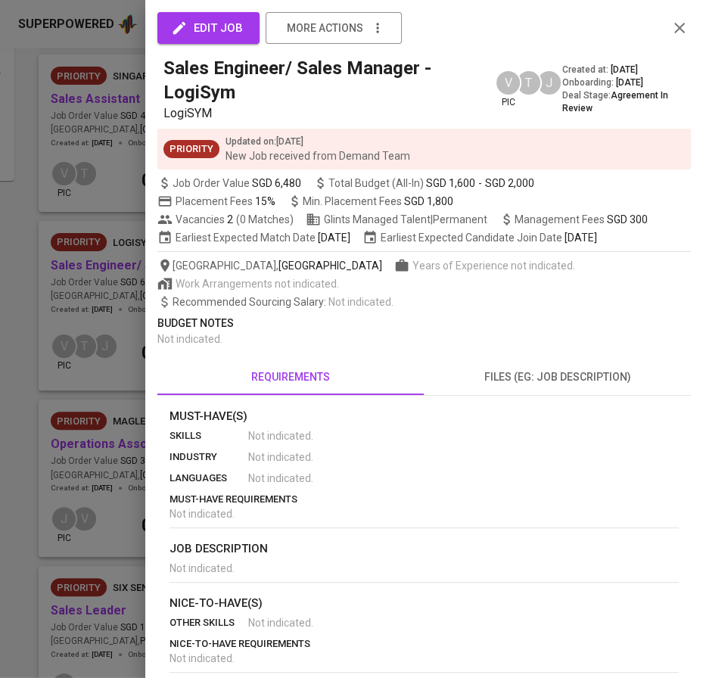
click at [243, 273] on div at bounding box center [351, 339] width 703 height 678
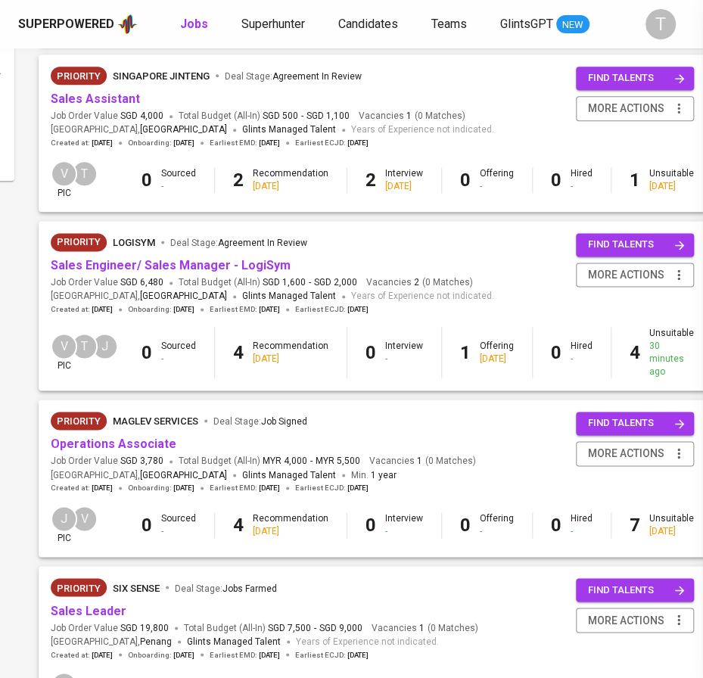
scroll to position [834, 223]
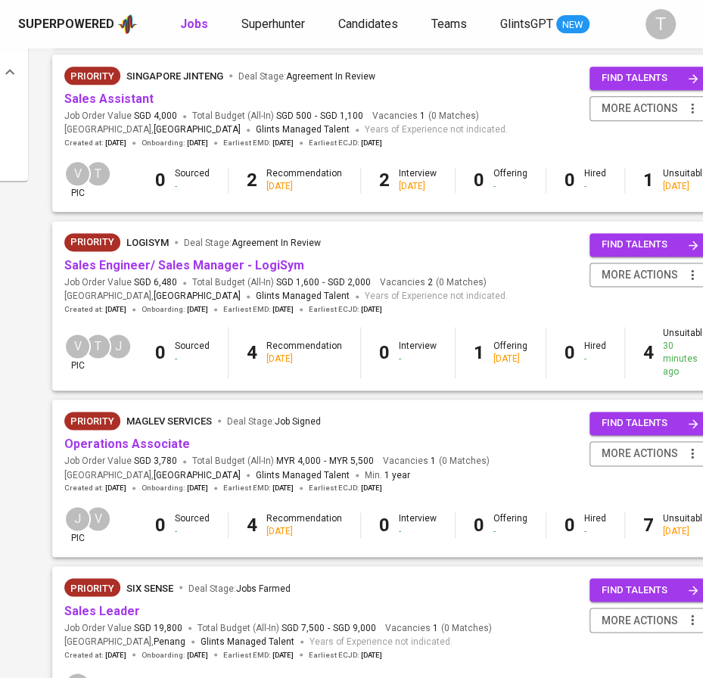
click at [173, 272] on link "Sales Engineer/ Sales Manager - LogiSym" at bounding box center [184, 265] width 240 height 14
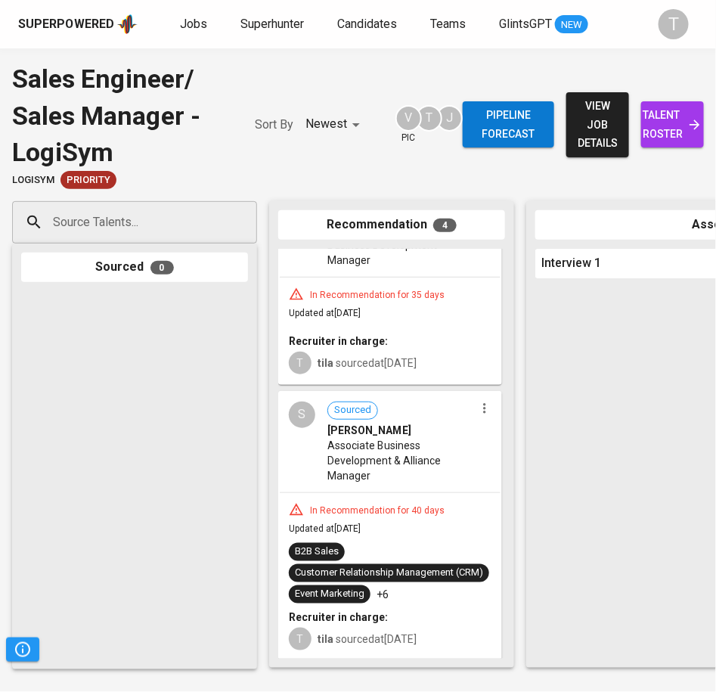
scroll to position [443, 0]
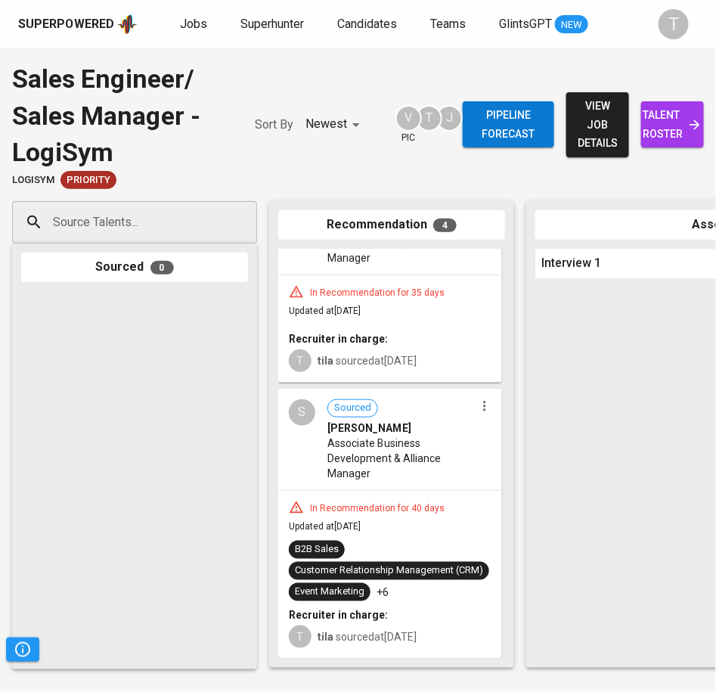
click at [477, 399] on icon "button" at bounding box center [484, 406] width 15 height 15
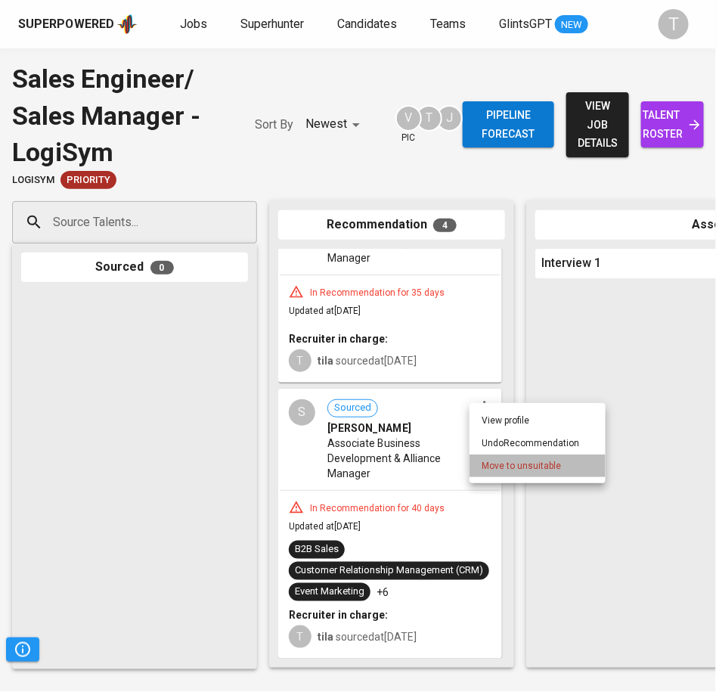
click at [495, 462] on span "Move to unsuitable" at bounding box center [521, 466] width 79 height 14
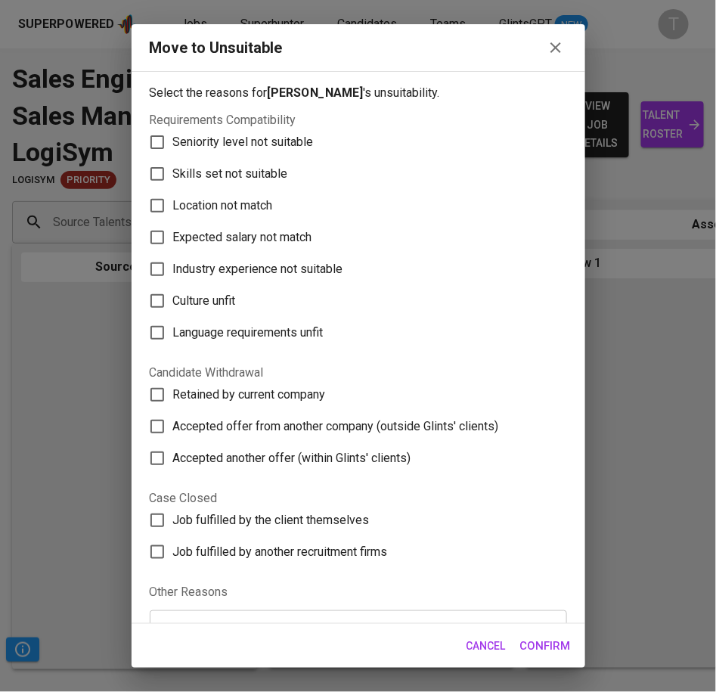
click at [256, 177] on span "Skills set not suitable" at bounding box center [230, 174] width 115 height 18
click at [173, 177] on input "Skills set not suitable" at bounding box center [157, 174] width 32 height 32
checkbox input "true"
click at [545, 651] on span "Confirm" at bounding box center [545, 646] width 51 height 20
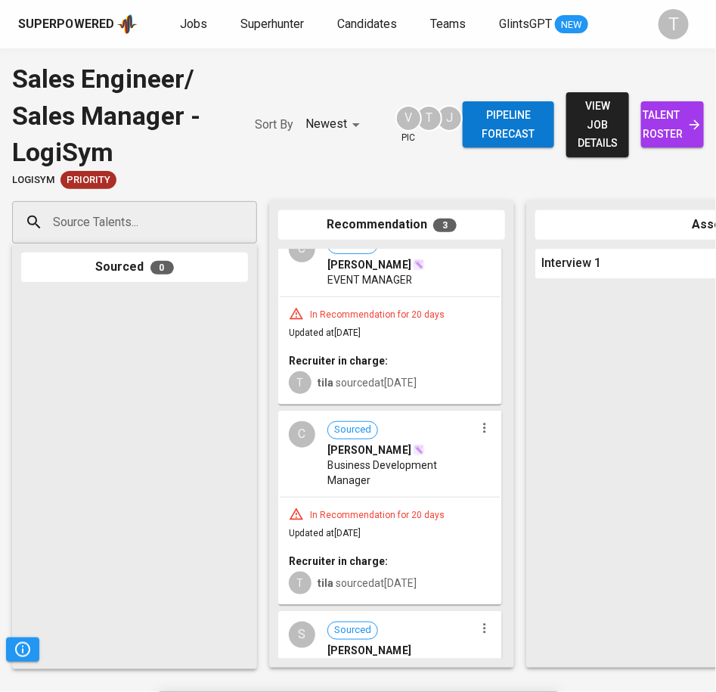
scroll to position [0, 0]
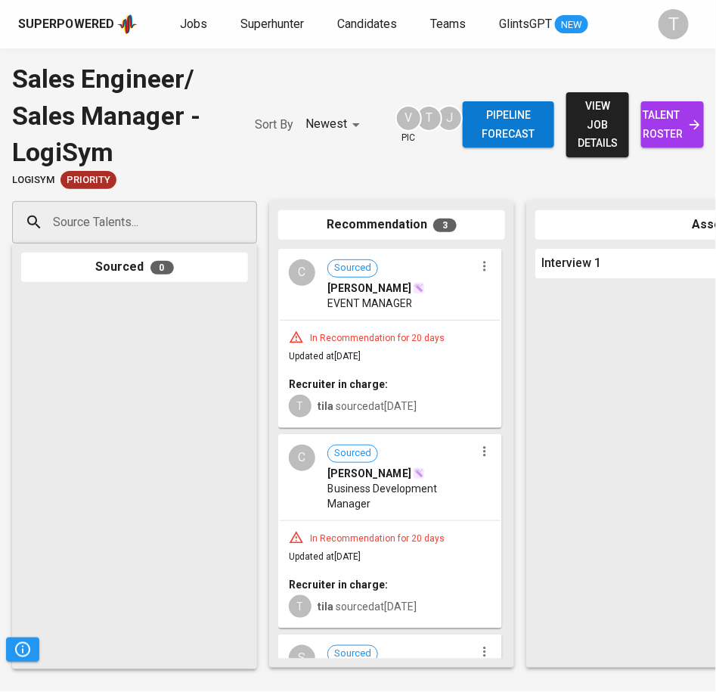
click at [480, 266] on icon "button" at bounding box center [484, 266] width 15 height 15
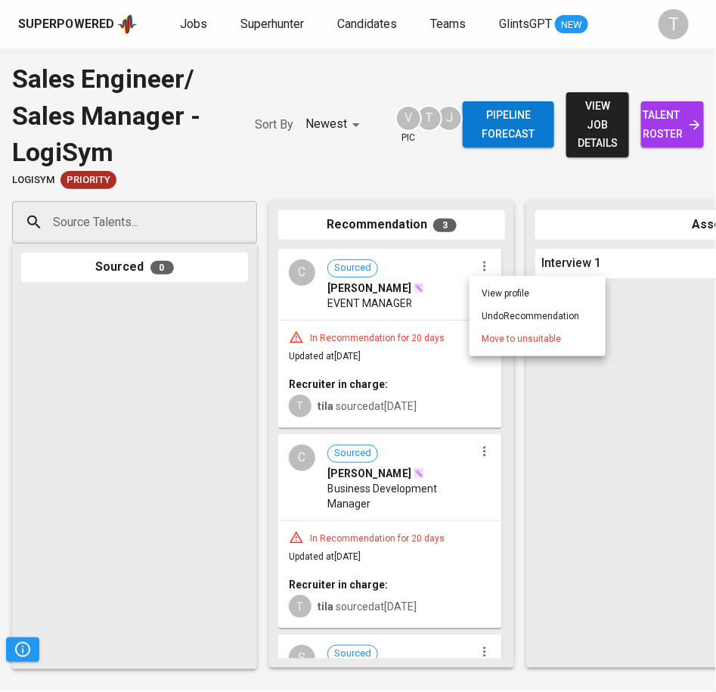
click at [350, 159] on div at bounding box center [358, 346] width 716 height 692
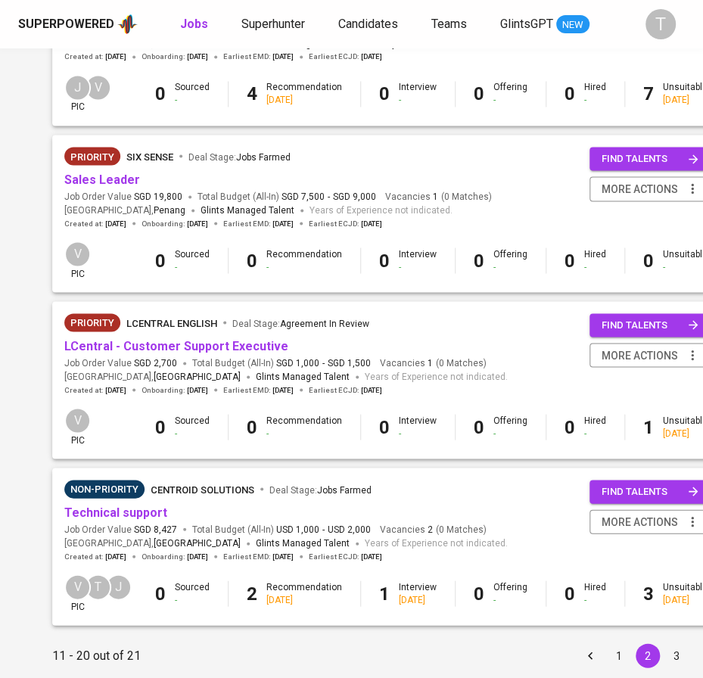
scroll to position [1329, 223]
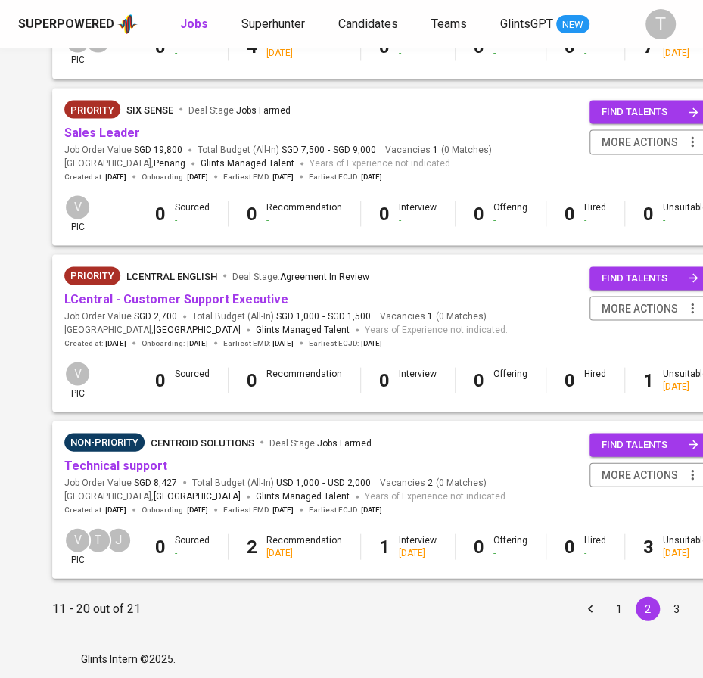
click at [664, 601] on button "3" at bounding box center [676, 608] width 24 height 24
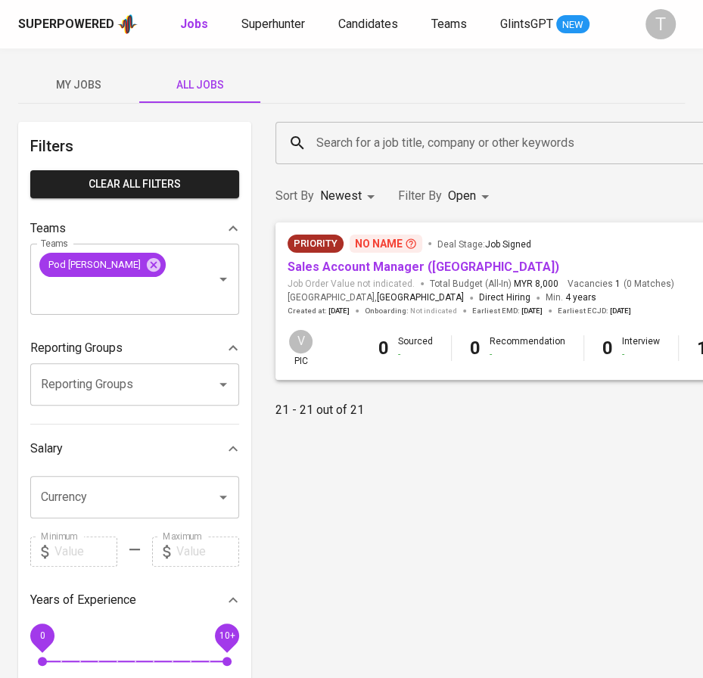
drag, startPoint x: 187, startPoint y: 95, endPoint x: 427, endPoint y: 40, distance: 246.1
click at [187, 95] on button "All Jobs" at bounding box center [199, 85] width 121 height 36
